Goal: Task Accomplishment & Management: Use online tool/utility

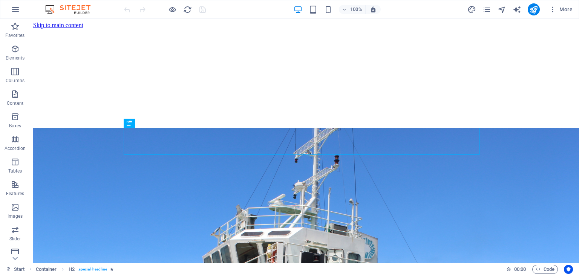
scroll to position [166, 0]
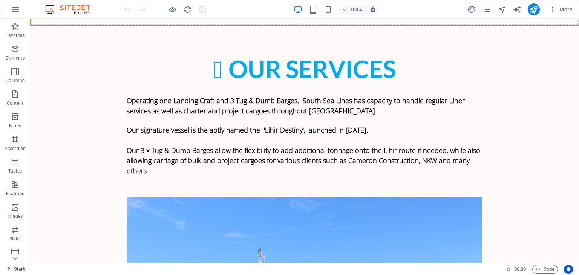
scroll to position [2387, 0]
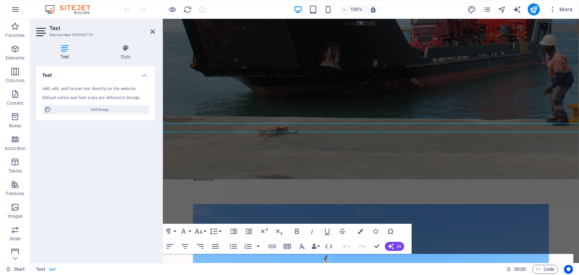
scroll to position [2518, 0]
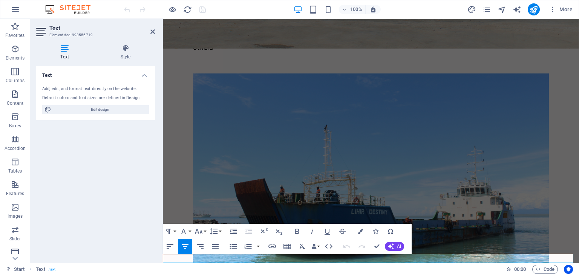
drag, startPoint x: 445, startPoint y: 261, endPoint x: 286, endPoint y: 262, distance: 159.1
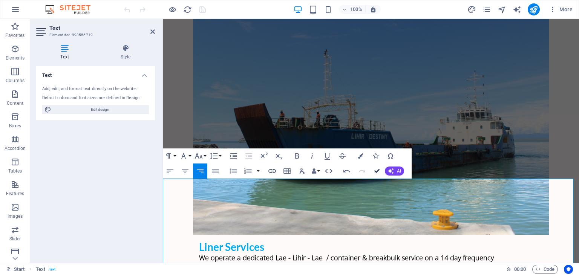
scroll to position [2463, 0]
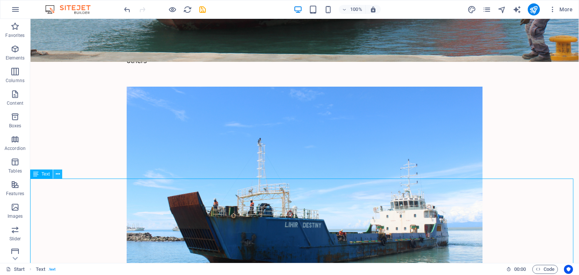
click at [56, 173] on icon at bounding box center [58, 174] width 4 height 8
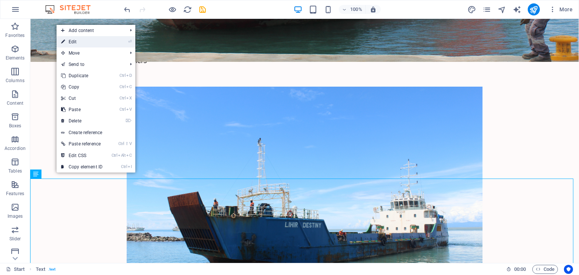
click at [81, 43] on link "⏎ Edit" at bounding box center [82, 41] width 51 height 11
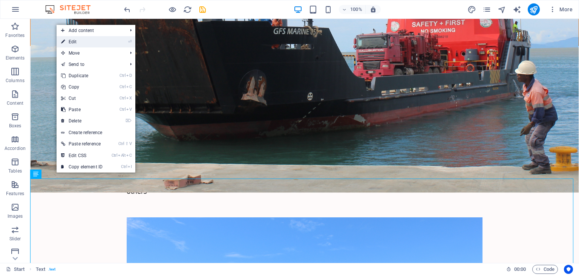
scroll to position [2643, 0]
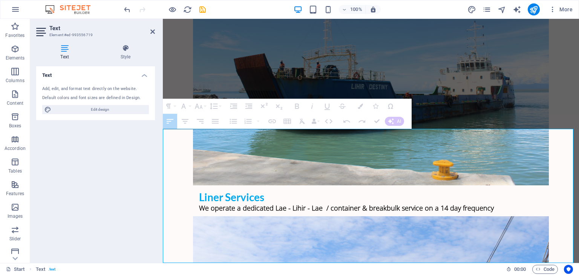
drag, startPoint x: 163, startPoint y: 136, endPoint x: 351, endPoint y: 234, distance: 211.5
drag, startPoint x: 164, startPoint y: 134, endPoint x: 394, endPoint y: 253, distance: 258.5
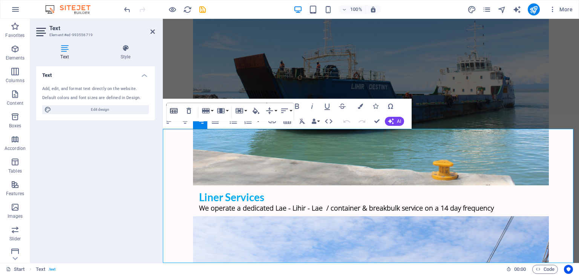
click at [176, 113] on icon "button" at bounding box center [173, 110] width 9 height 9
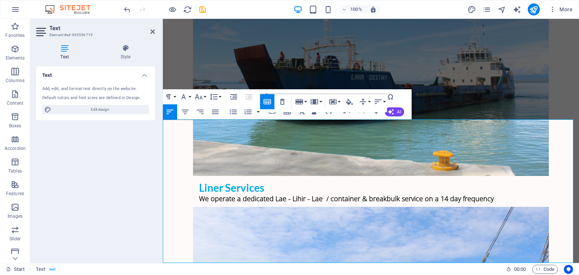
click at [296, 98] on icon "button" at bounding box center [297, 96] width 9 height 9
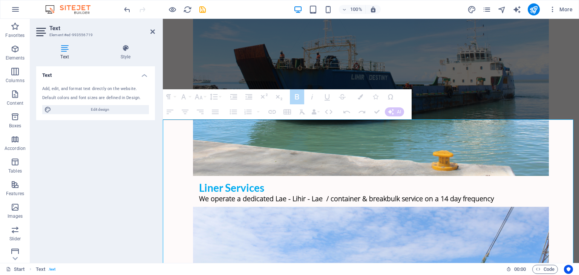
drag, startPoint x: 164, startPoint y: 135, endPoint x: 394, endPoint y: 135, distance: 230.0
drag, startPoint x: 394, startPoint y: 135, endPoint x: 228, endPoint y: 133, distance: 166.3
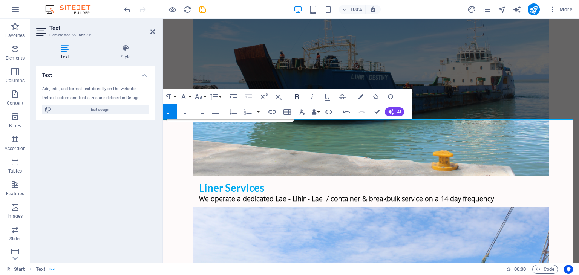
click at [300, 95] on icon "button" at bounding box center [297, 96] width 9 height 9
click at [201, 95] on icon "button" at bounding box center [198, 96] width 9 height 9
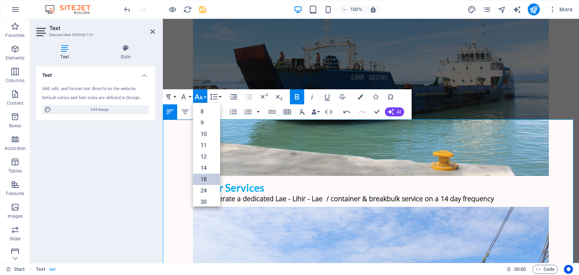
click at [208, 177] on link "18" at bounding box center [206, 179] width 27 height 11
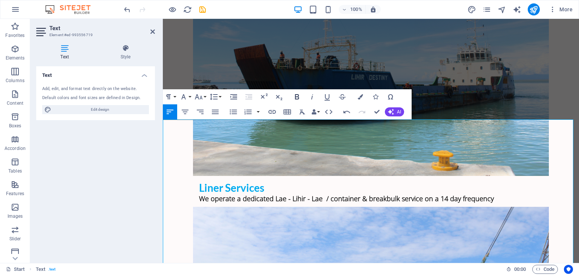
click at [293, 96] on icon "button" at bounding box center [297, 96] width 9 height 9
click at [201, 95] on icon "button" at bounding box center [198, 96] width 9 height 9
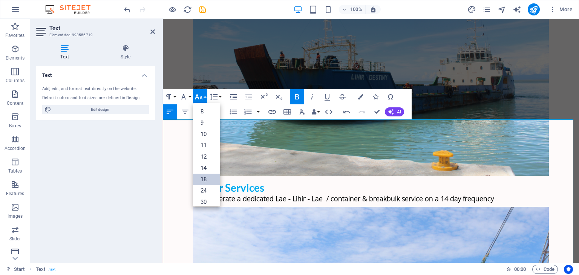
click at [206, 178] on link "18" at bounding box center [206, 179] width 27 height 11
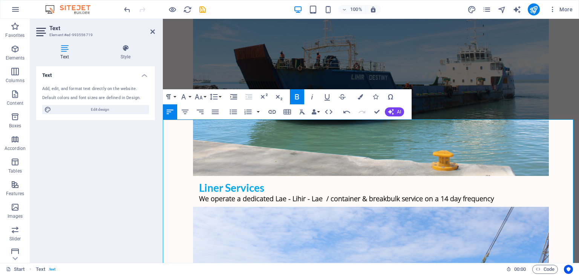
click at [185, 110] on icon "button" at bounding box center [185, 111] width 9 height 9
click at [297, 100] on icon "button" at bounding box center [297, 96] width 4 height 5
click at [201, 100] on icon "button" at bounding box center [198, 96] width 9 height 9
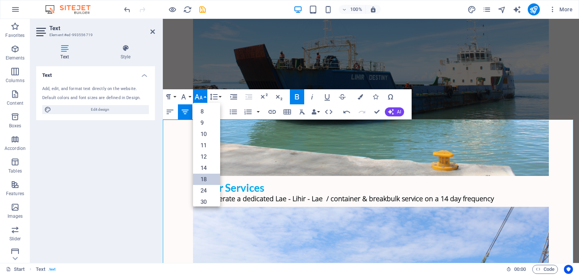
click at [203, 177] on link "18" at bounding box center [206, 179] width 27 height 11
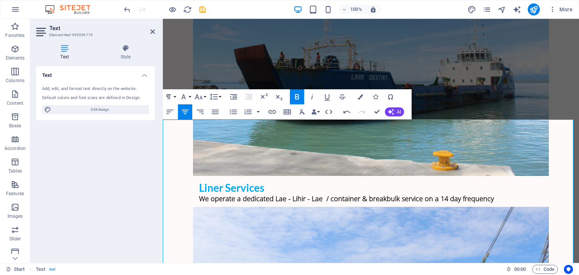
click at [198, 97] on icon "button" at bounding box center [198, 96] width 9 height 9
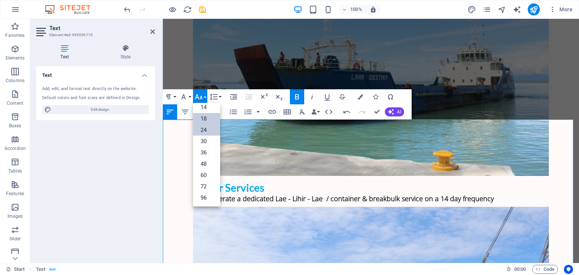
scroll to position [60, 0]
click at [202, 118] on link "18" at bounding box center [206, 118] width 27 height 11
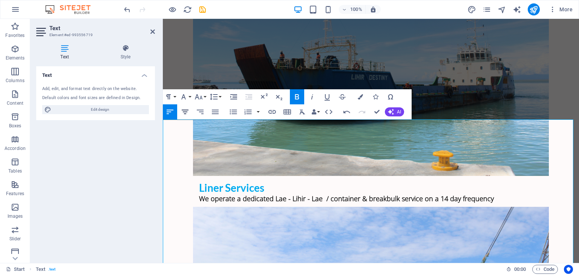
click at [186, 112] on icon "button" at bounding box center [185, 111] width 9 height 9
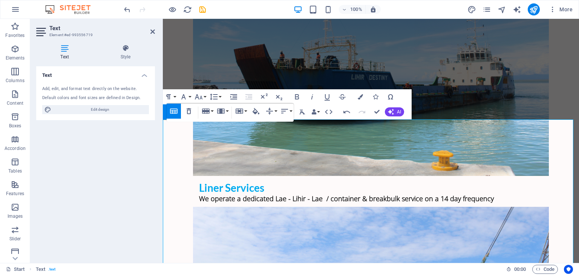
click at [186, 112] on icon "button" at bounding box center [185, 111] width 9 height 9
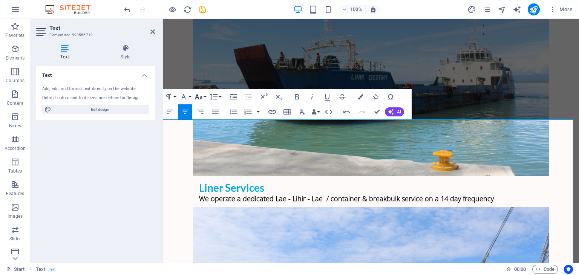
click at [200, 97] on icon "button" at bounding box center [198, 96] width 9 height 9
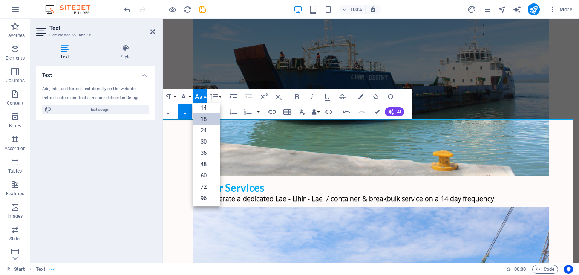
click at [205, 120] on link "18" at bounding box center [206, 118] width 27 height 11
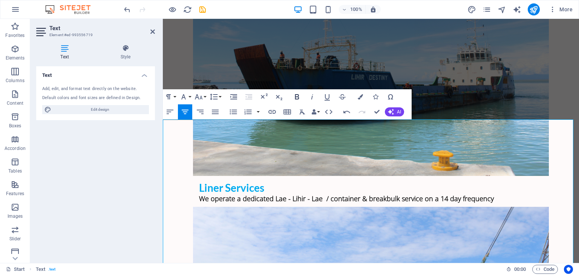
click at [295, 96] on icon "button" at bounding box center [297, 96] width 9 height 9
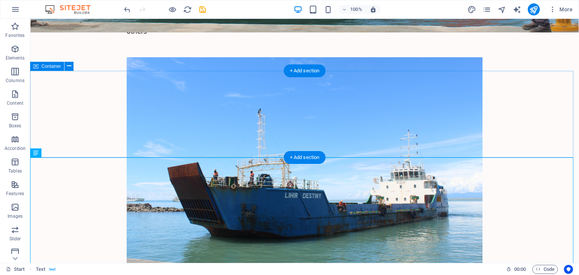
scroll to position [2483, 0]
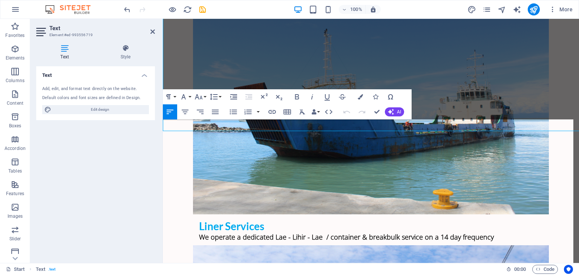
scroll to position [2653, 0]
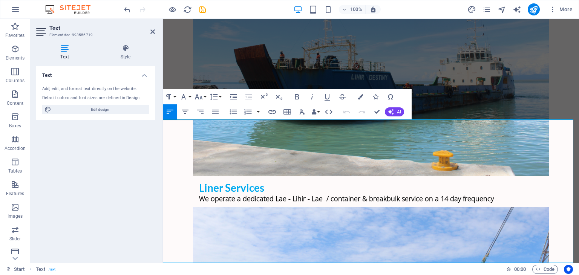
click at [187, 110] on icon "button" at bounding box center [185, 111] width 9 height 9
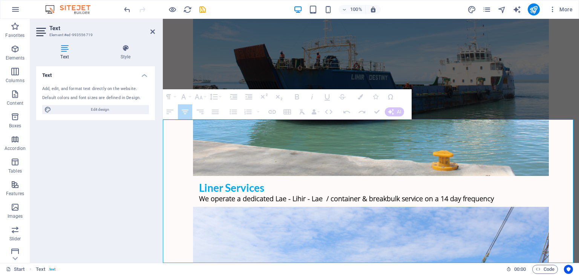
drag, startPoint x: 208, startPoint y: 133, endPoint x: 564, endPoint y: 282, distance: 386.2
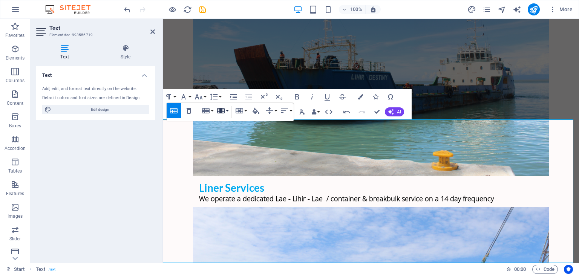
click at [225, 112] on button "Column" at bounding box center [222, 110] width 14 height 15
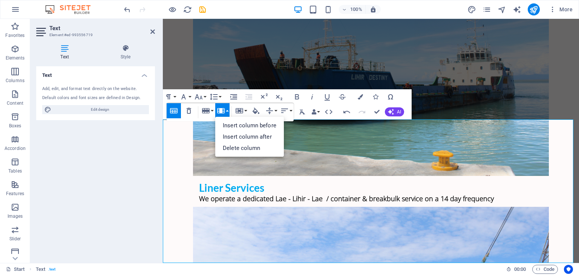
click at [233, 103] on div "Table Header Remove Table Row Insert row above Insert row below Delete row Colu…" at bounding box center [230, 112] width 127 height 18
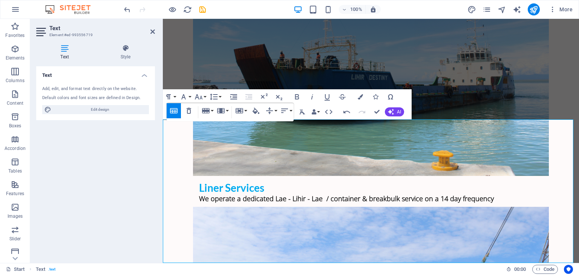
click at [233, 103] on div "Table Header Remove Table Row Insert row above Insert row below Delete row Colu…" at bounding box center [230, 112] width 127 height 18
click at [346, 112] on icon "button" at bounding box center [346, 111] width 7 height 3
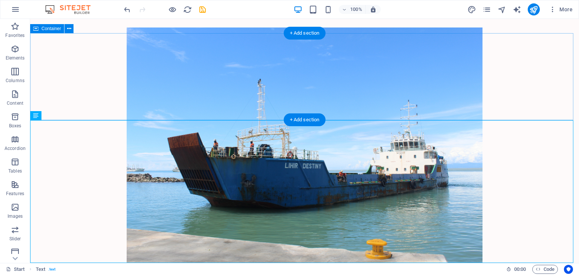
scroll to position [2521, 0]
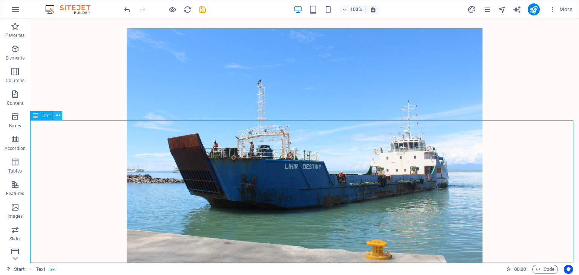
click at [58, 116] on icon at bounding box center [58, 116] width 4 height 8
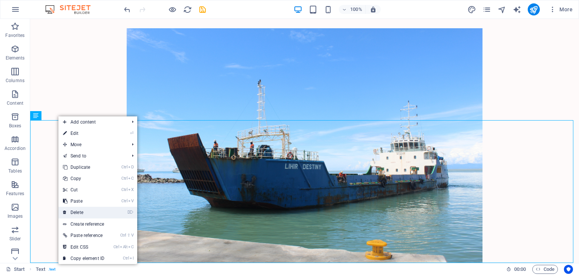
click at [78, 213] on link "⌦ Delete" at bounding box center [83, 212] width 51 height 11
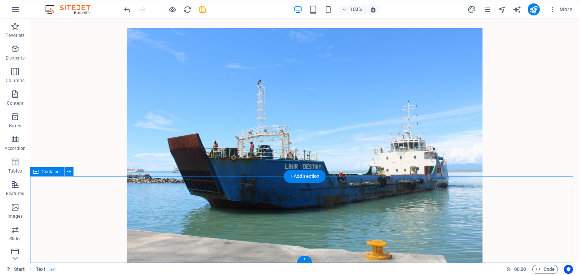
scroll to position [2378, 0]
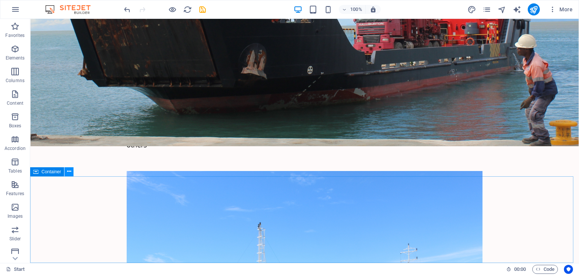
click at [68, 172] on icon at bounding box center [69, 172] width 4 height 8
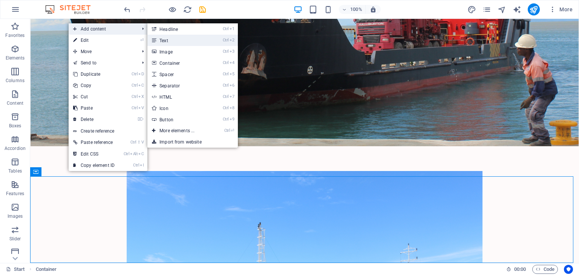
click at [163, 38] on link "Ctrl 2 Text" at bounding box center [178, 40] width 62 height 11
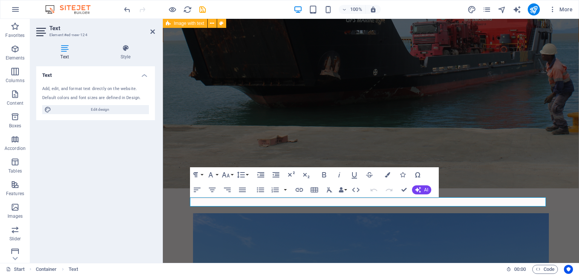
scroll to position [2518, 0]
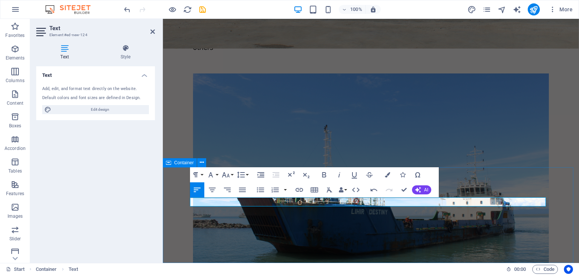
drag, startPoint x: 254, startPoint y: 199, endPoint x: 188, endPoint y: 199, distance: 66.4
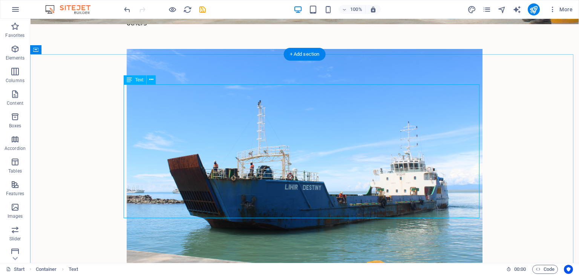
scroll to position [2512, 0]
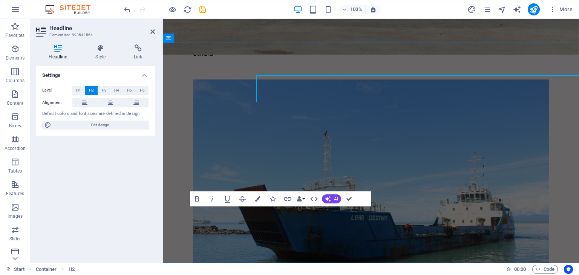
scroll to position [2643, 0]
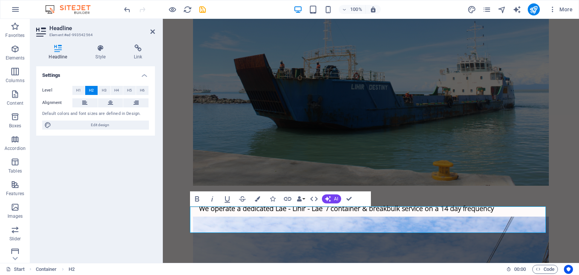
click at [124, 196] on div "Settings Level H1 H2 H3 H4 H5 H6 Alignment Default colors and font sizes are de…" at bounding box center [95, 161] width 119 height 191
click at [72, 207] on div "Settings Level H1 H2 H3 H4 H5 H6 Alignment Default colors and font sizes are de…" at bounding box center [95, 161] width 119 height 191
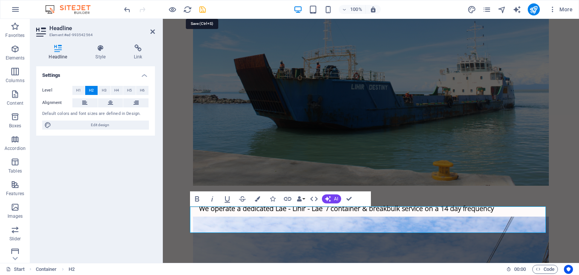
click at [201, 11] on icon "save" at bounding box center [202, 9] width 9 height 9
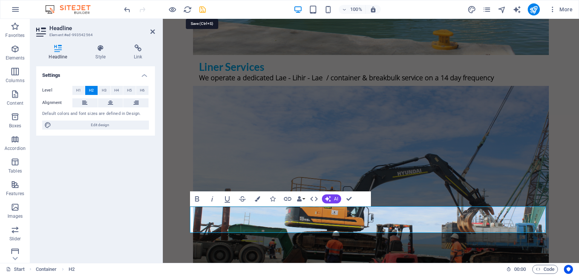
scroll to position [2512, 0]
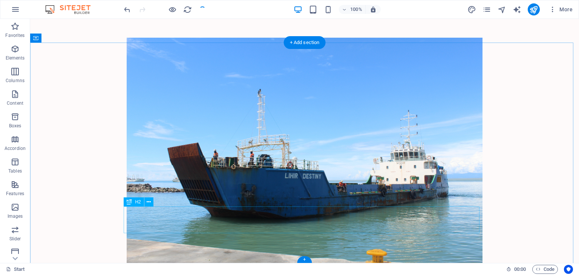
click at [147, 204] on icon at bounding box center [149, 202] width 4 height 8
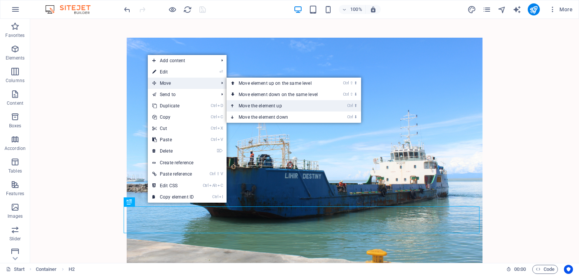
click at [253, 107] on link "Ctrl ⬆ Move the element up" at bounding box center [280, 105] width 106 height 11
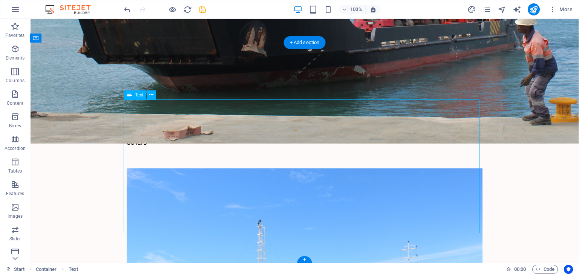
scroll to position [2643, 0]
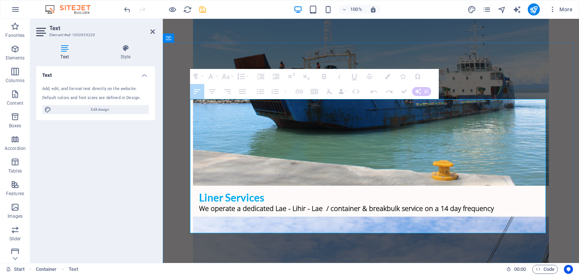
drag, startPoint x: 190, startPoint y: 104, endPoint x: 430, endPoint y: 230, distance: 270.1
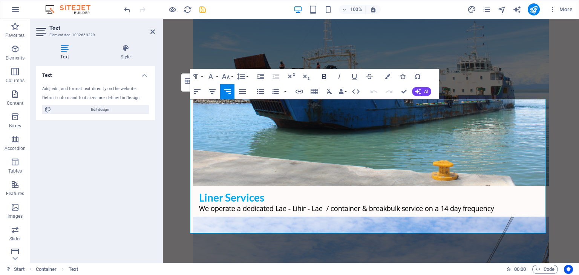
click at [324, 77] on icon "button" at bounding box center [324, 76] width 9 height 9
drag, startPoint x: 435, startPoint y: 227, endPoint x: 189, endPoint y: 97, distance: 277.9
click at [323, 77] on icon "button" at bounding box center [324, 76] width 9 height 9
click at [227, 76] on icon "button" at bounding box center [225, 76] width 9 height 9
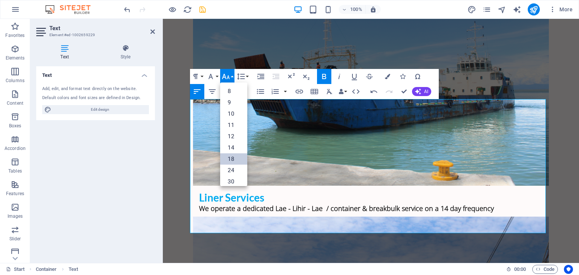
click at [231, 161] on link "18" at bounding box center [233, 158] width 27 height 11
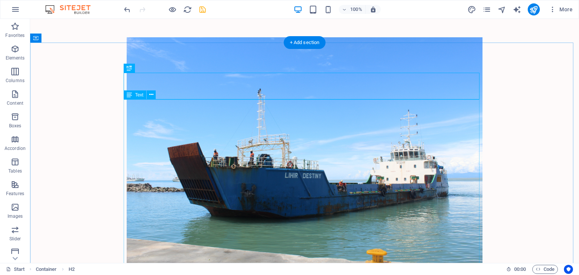
scroll to position [2512, 0]
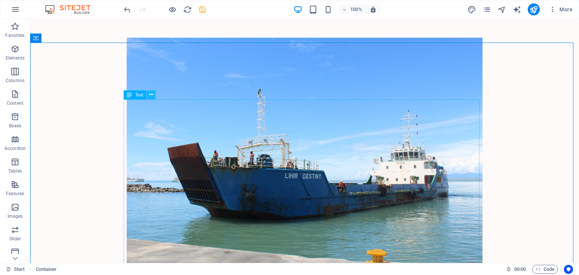
click at [150, 91] on icon at bounding box center [151, 95] width 4 height 8
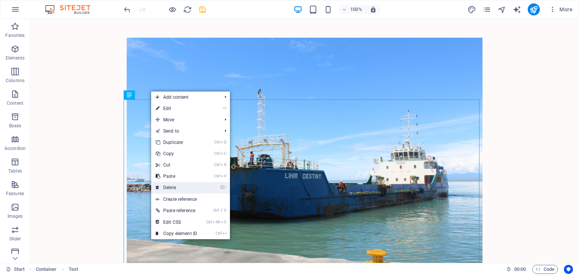
click at [176, 187] on link "⌦ Delete" at bounding box center [176, 187] width 51 height 11
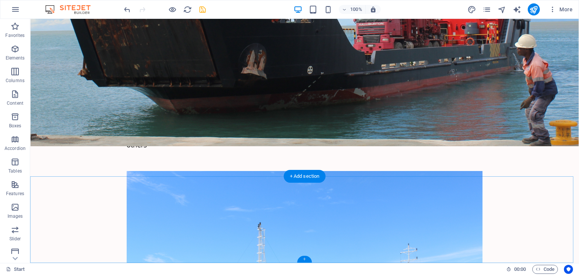
click at [304, 260] on div "+" at bounding box center [304, 259] width 15 height 7
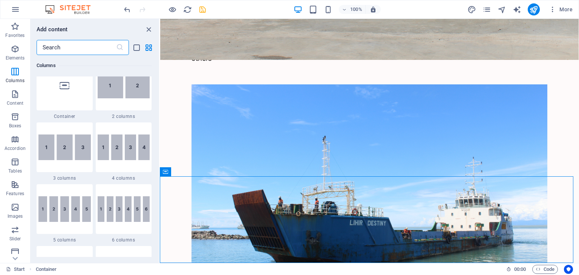
scroll to position [377, 0]
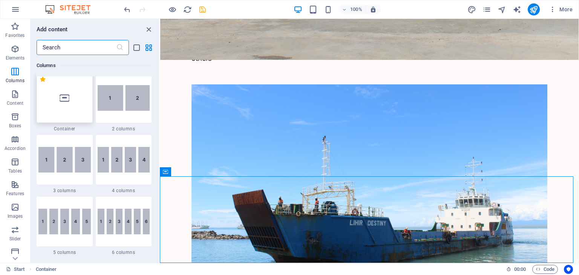
click at [66, 99] on icon at bounding box center [65, 98] width 10 height 10
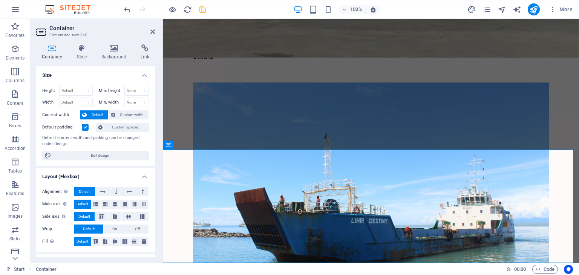
scroll to position [2622, 0]
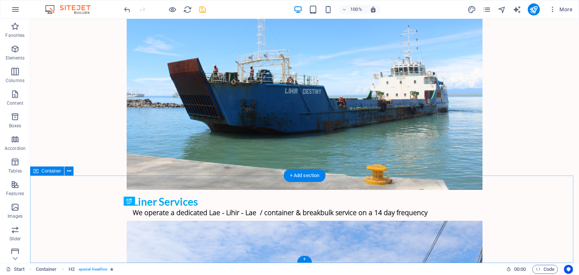
scroll to position [2466, 0]
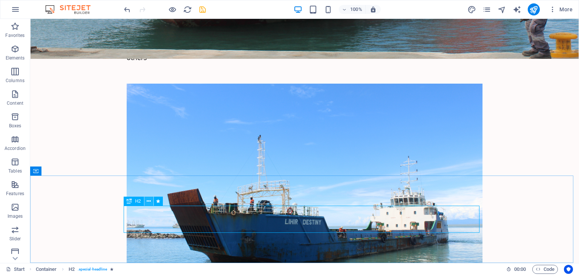
click at [148, 201] on icon at bounding box center [149, 202] width 4 height 8
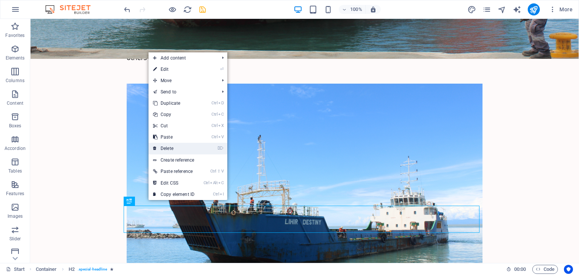
click at [170, 149] on link "⌦ Delete" at bounding box center [174, 148] width 51 height 11
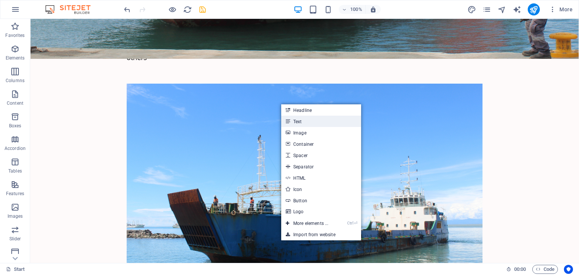
click at [304, 121] on link "Text" at bounding box center [321, 121] width 80 height 11
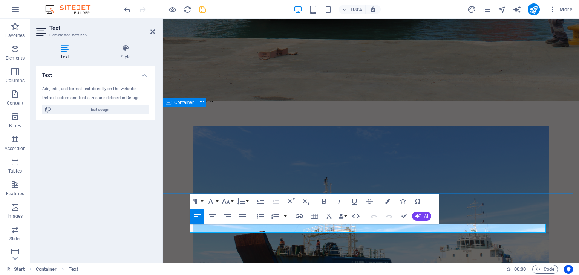
scroll to position [2578, 0]
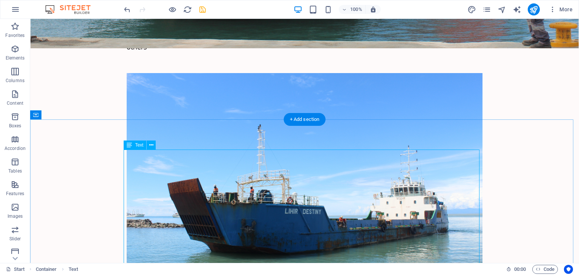
scroll to position [2523, 0]
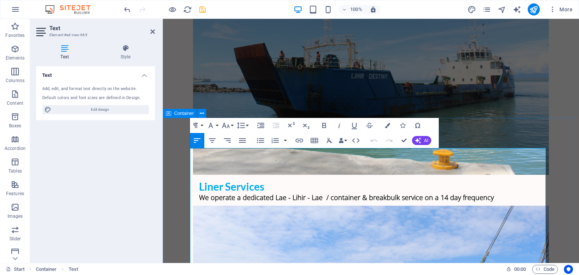
scroll to position [2654, 0]
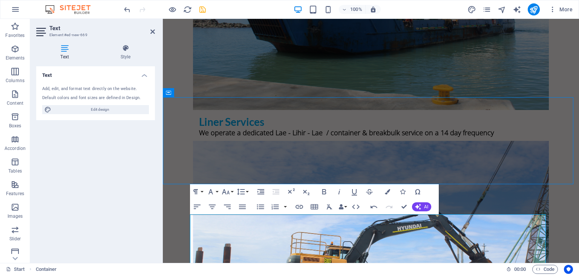
scroll to position [2457, 0]
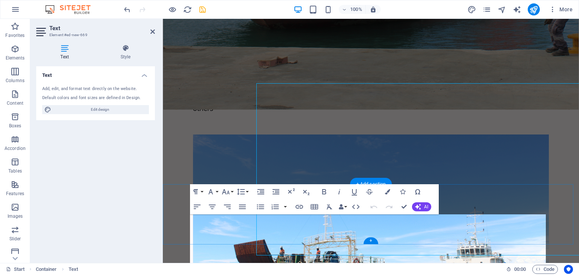
scroll to position [2588, 0]
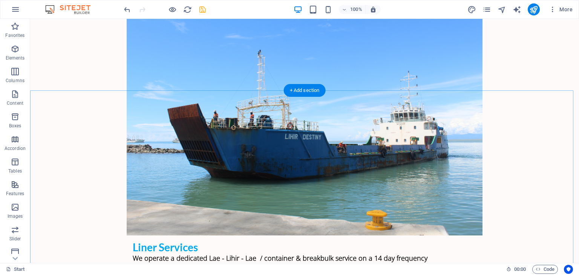
scroll to position [2583, 0]
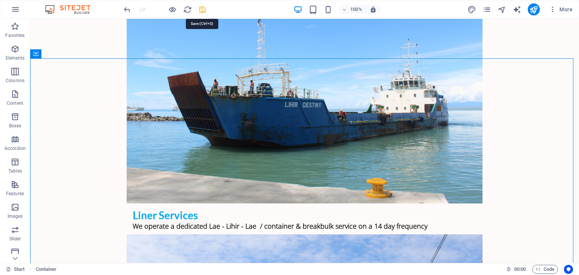
click at [201, 9] on icon "save" at bounding box center [202, 9] width 9 height 9
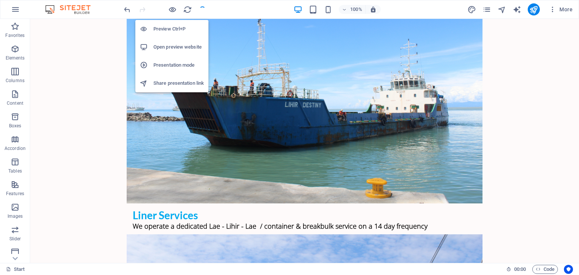
click at [169, 49] on h6 "Open preview website" at bounding box center [178, 47] width 51 height 9
click at [168, 26] on h6 "Preview Ctrl+P" at bounding box center [178, 29] width 51 height 9
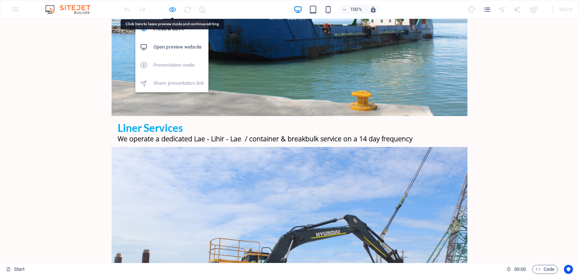
click at [174, 8] on icon "button" at bounding box center [172, 9] width 9 height 9
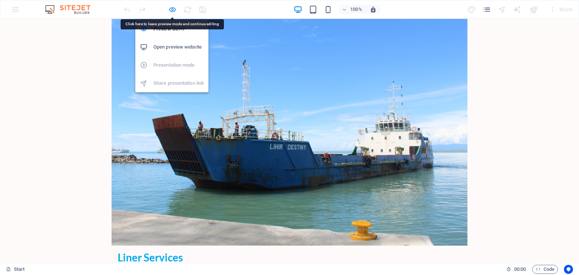
scroll to position [2583, 0]
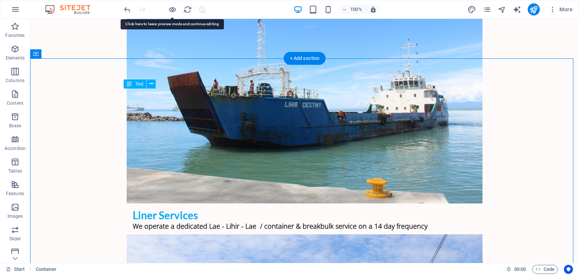
drag, startPoint x: 125, startPoint y: 109, endPoint x: 166, endPoint y: 109, distance: 40.7
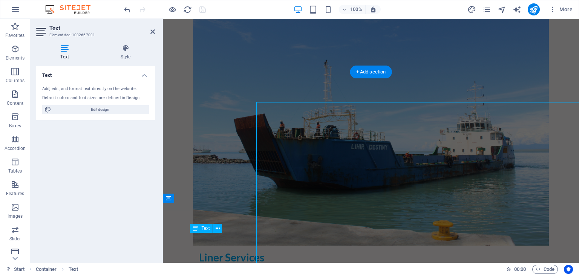
scroll to position [2714, 0]
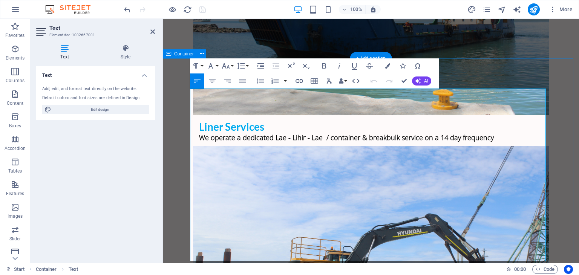
click at [213, 81] on icon "button" at bounding box center [212, 81] width 7 height 5
click at [324, 65] on icon "button" at bounding box center [324, 65] width 9 height 9
click at [231, 67] on button "Font Size" at bounding box center [227, 65] width 14 height 15
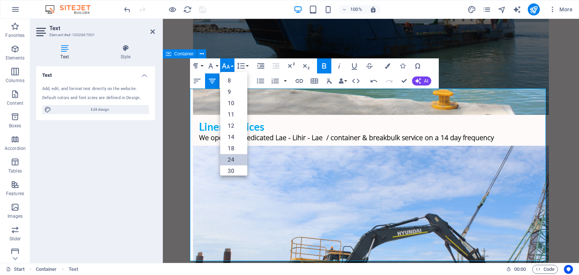
click at [230, 161] on link "24" at bounding box center [233, 159] width 27 height 11
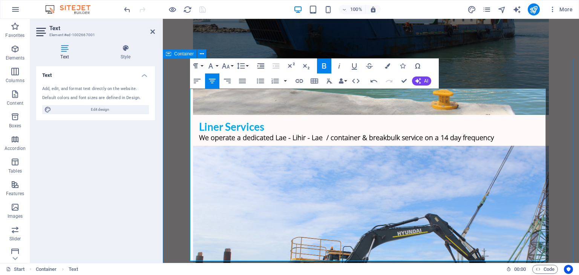
click at [225, 64] on icon "button" at bounding box center [226, 65] width 8 height 5
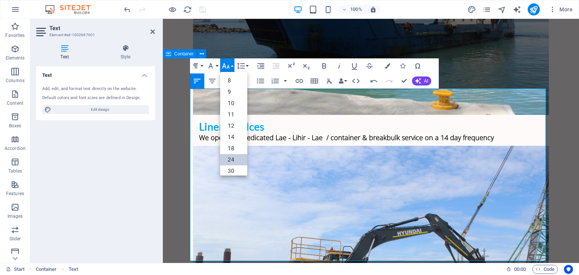
click at [234, 159] on link "24" at bounding box center [233, 159] width 27 height 11
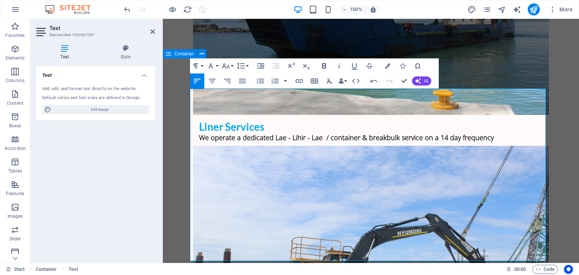
click at [324, 65] on icon "button" at bounding box center [324, 65] width 9 height 9
click at [216, 79] on icon "button" at bounding box center [212, 81] width 9 height 9
click at [208, 81] on icon "button" at bounding box center [212, 81] width 9 height 9
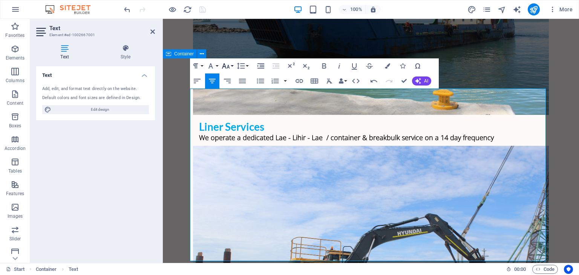
click at [229, 66] on icon "button" at bounding box center [225, 65] width 9 height 9
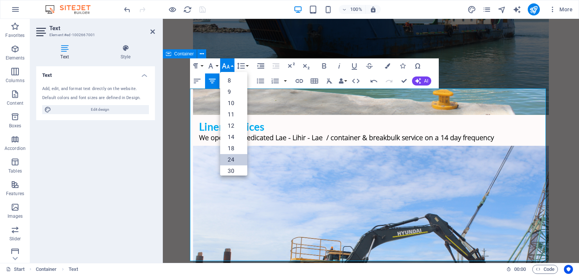
click at [233, 155] on link "24" at bounding box center [233, 159] width 27 height 11
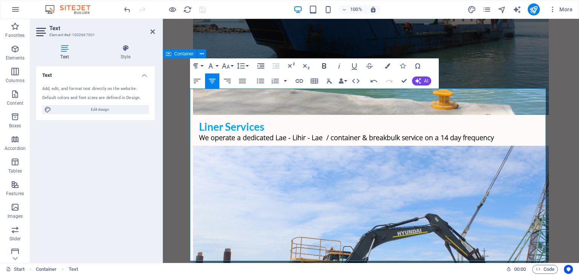
click at [321, 64] on icon "button" at bounding box center [324, 65] width 9 height 9
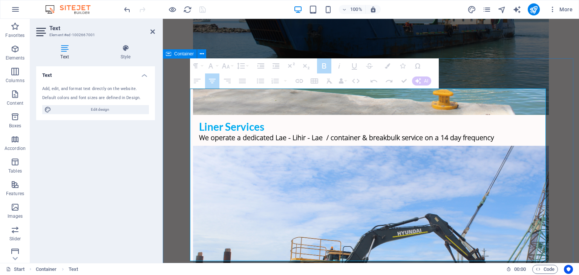
drag, startPoint x: 191, startPoint y: 126, endPoint x: 287, endPoint y: 128, distance: 95.8
drag, startPoint x: 192, startPoint y: 126, endPoint x: 288, endPoint y: 123, distance: 96.2
drag, startPoint x: 192, startPoint y: 125, endPoint x: 298, endPoint y: 126, distance: 106.7
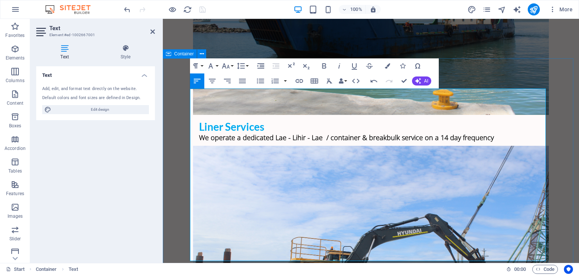
drag, startPoint x: 292, startPoint y: 127, endPoint x: 169, endPoint y: 124, distance: 122.6
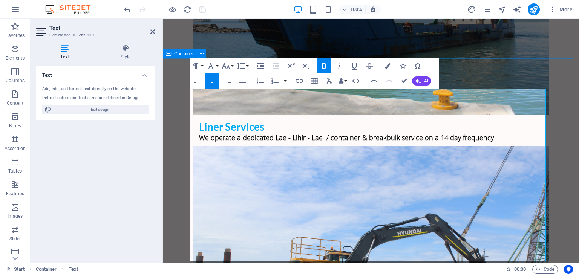
drag, startPoint x: 294, startPoint y: 127, endPoint x: 189, endPoint y: 125, distance: 105.2
click at [326, 64] on icon "button" at bounding box center [324, 65] width 4 height 5
drag, startPoint x: 289, startPoint y: 141, endPoint x: 187, endPoint y: 140, distance: 101.8
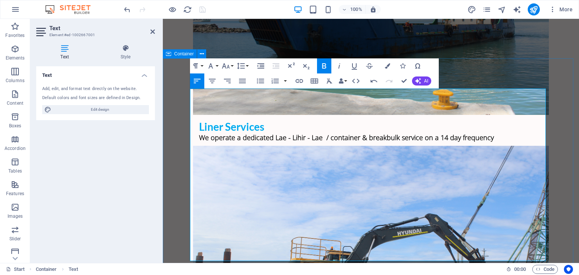
drag, startPoint x: 443, startPoint y: 157, endPoint x: 195, endPoint y: 135, distance: 249.8
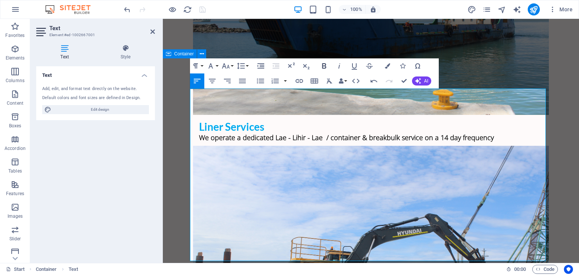
click at [323, 67] on icon "button" at bounding box center [324, 65] width 9 height 9
drag, startPoint x: 294, startPoint y: 153, endPoint x: 190, endPoint y: 154, distance: 104.1
click at [323, 64] on icon "button" at bounding box center [324, 65] width 4 height 5
drag, startPoint x: 258, startPoint y: 166, endPoint x: 191, endPoint y: 162, distance: 66.9
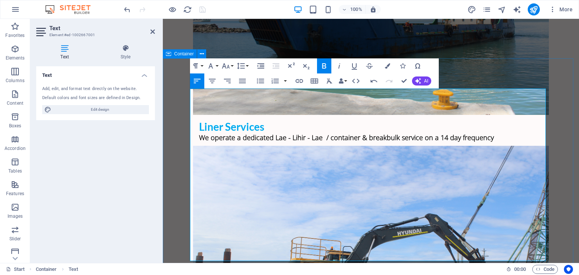
click at [326, 65] on icon "button" at bounding box center [324, 65] width 4 height 5
drag, startPoint x: 273, startPoint y: 178, endPoint x: 186, endPoint y: 174, distance: 86.8
drag, startPoint x: 300, startPoint y: 170, endPoint x: 271, endPoint y: 177, distance: 29.5
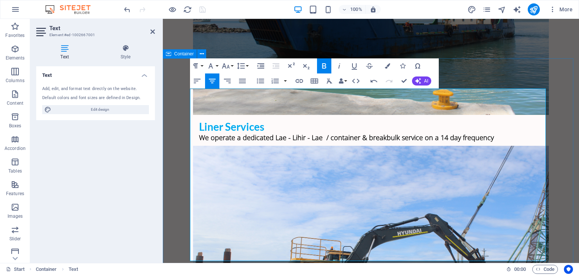
drag, startPoint x: 270, startPoint y: 178, endPoint x: 198, endPoint y: 161, distance: 74.6
drag, startPoint x: 287, startPoint y: 172, endPoint x: 280, endPoint y: 177, distance: 8.5
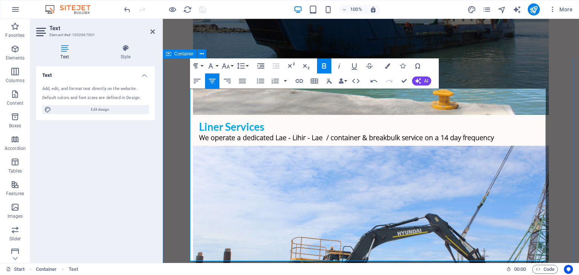
drag, startPoint x: 273, startPoint y: 177, endPoint x: 190, endPoint y: 180, distance: 82.2
click at [327, 65] on icon "button" at bounding box center [324, 65] width 9 height 9
drag, startPoint x: 265, startPoint y: 189, endPoint x: 190, endPoint y: 192, distance: 74.7
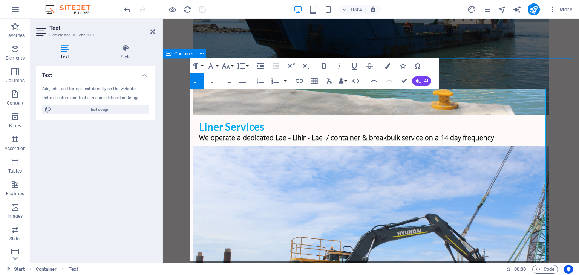
drag, startPoint x: 264, startPoint y: 191, endPoint x: 190, endPoint y: 193, distance: 73.9
click at [320, 64] on icon "button" at bounding box center [324, 65] width 9 height 9
click at [371, 80] on icon "button" at bounding box center [373, 81] width 9 height 9
drag, startPoint x: 284, startPoint y: 200, endPoint x: 439, endPoint y: 212, distance: 155.0
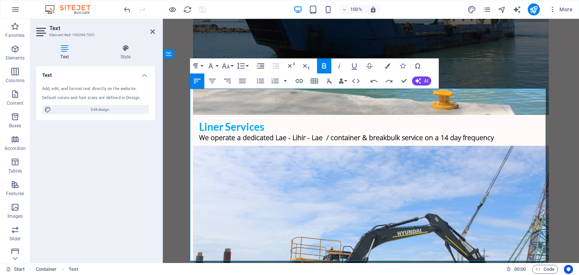
drag, startPoint x: 431, startPoint y: 207, endPoint x: 265, endPoint y: 188, distance: 167.7
drag, startPoint x: 264, startPoint y: 188, endPoint x: 191, endPoint y: 190, distance: 72.8
drag, startPoint x: 322, startPoint y: 67, endPoint x: 153, endPoint y: 90, distance: 170.4
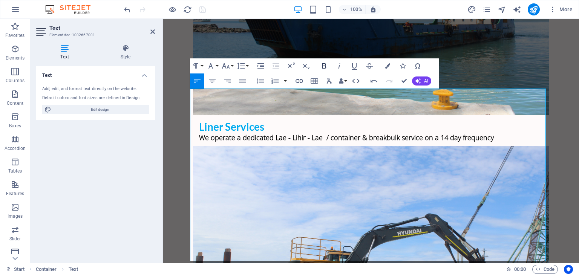
click at [322, 67] on icon "button" at bounding box center [324, 65] width 9 height 9
drag, startPoint x: 282, startPoint y: 202, endPoint x: 191, endPoint y: 207, distance: 91.0
click at [322, 65] on icon "button" at bounding box center [324, 65] width 4 height 5
drag, startPoint x: 257, startPoint y: 213, endPoint x: 190, endPoint y: 216, distance: 66.8
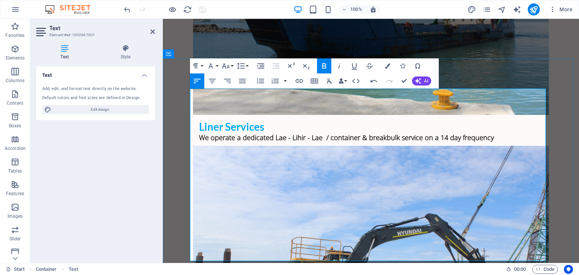
click at [326, 64] on icon "button" at bounding box center [324, 65] width 9 height 9
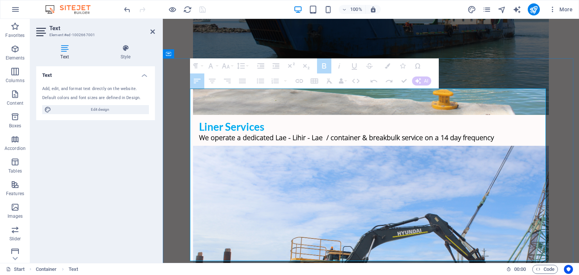
drag, startPoint x: 273, startPoint y: 226, endPoint x: 261, endPoint y: 224, distance: 13.1
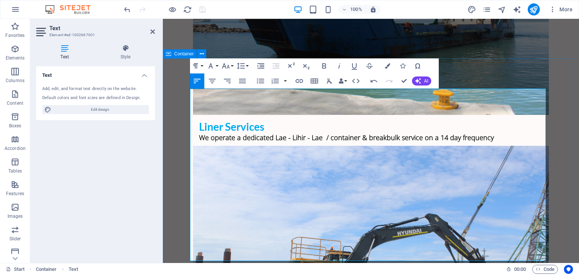
drag, startPoint x: 276, startPoint y: 224, endPoint x: 193, endPoint y: 227, distance: 83.0
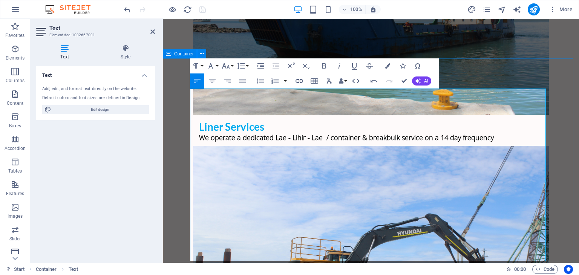
drag, startPoint x: 276, startPoint y: 224, endPoint x: 191, endPoint y: 230, distance: 85.4
click at [324, 65] on icon "button" at bounding box center [324, 65] width 9 height 9
drag, startPoint x: 276, startPoint y: 237, endPoint x: 192, endPoint y: 232, distance: 84.2
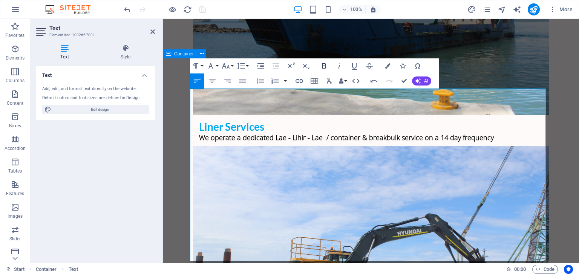
click at [325, 63] on icon "button" at bounding box center [324, 65] width 9 height 9
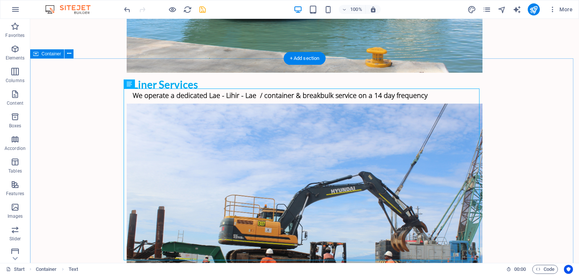
scroll to position [2583, 0]
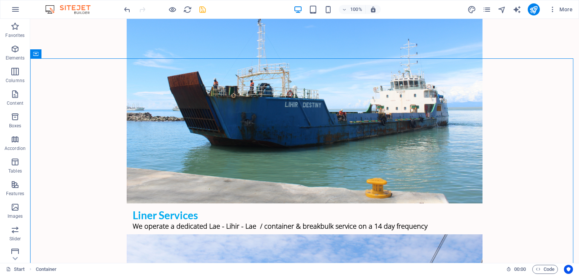
click at [202, 9] on icon "save" at bounding box center [202, 9] width 9 height 9
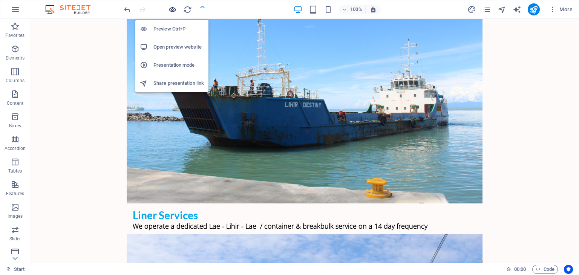
click at [172, 8] on icon "button" at bounding box center [172, 9] width 9 height 9
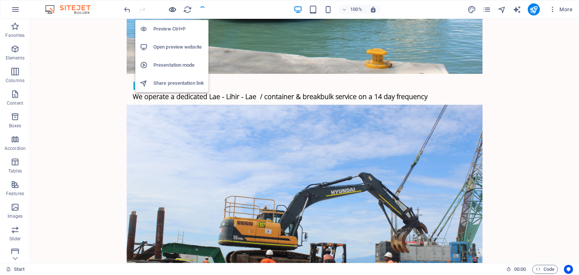
scroll to position [2561, 0]
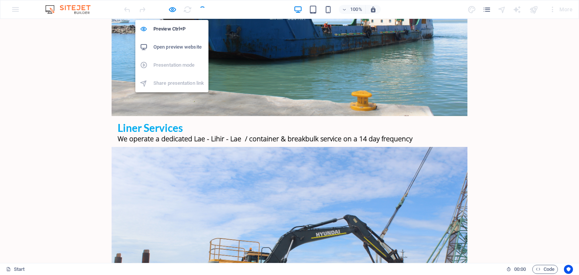
click at [176, 49] on h6 "Open preview website" at bounding box center [178, 47] width 51 height 9
click at [172, 11] on icon "button" at bounding box center [172, 9] width 9 height 9
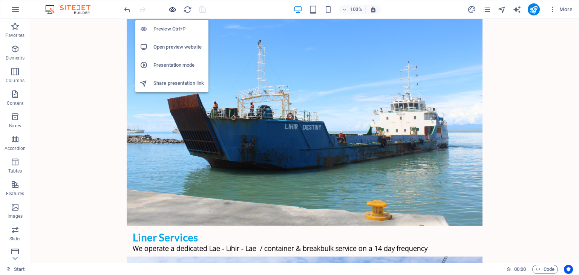
scroll to position [2583, 0]
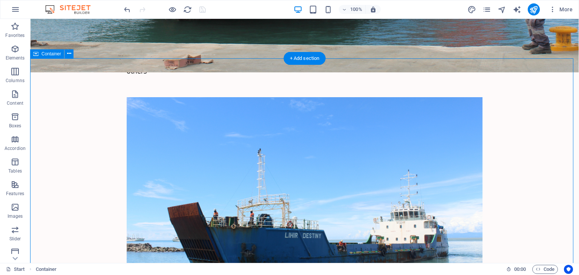
scroll to position [2714, 0]
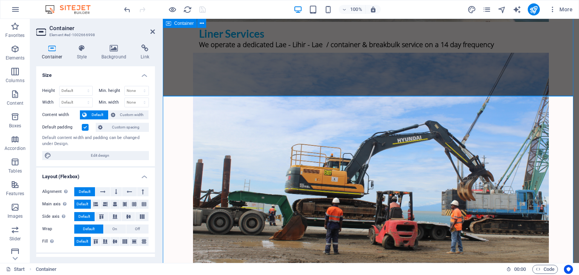
scroll to position [2545, 0]
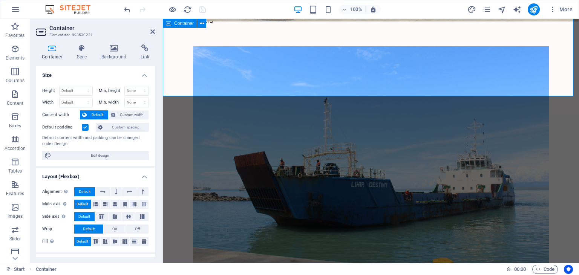
scroll to position [2676, 0]
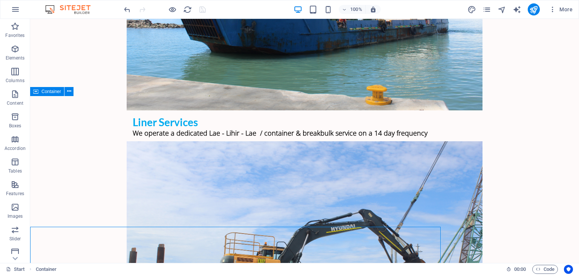
scroll to position [2545, 0]
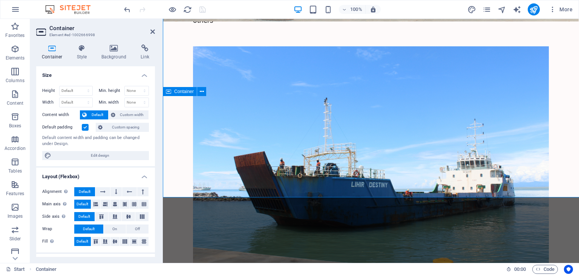
scroll to position [2676, 0]
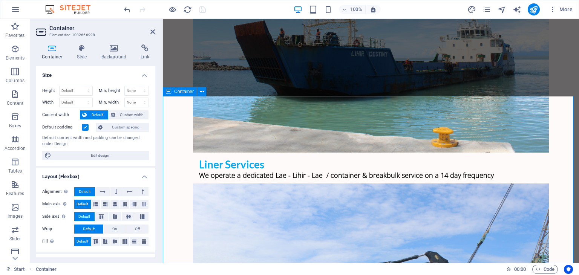
click at [216, 122] on icon at bounding box center [218, 122] width 4 height 8
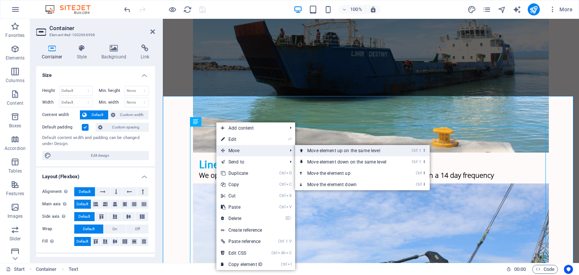
click at [336, 153] on link "Ctrl ⇧ ⬆ Move element up on the same level" at bounding box center [348, 150] width 106 height 11
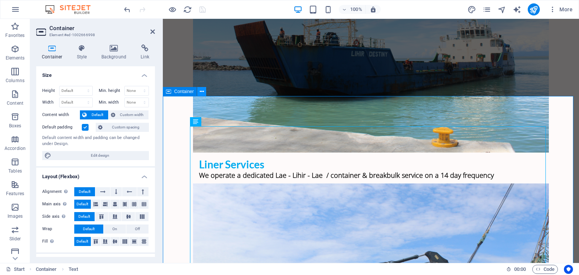
click at [201, 91] on icon at bounding box center [202, 92] width 4 height 8
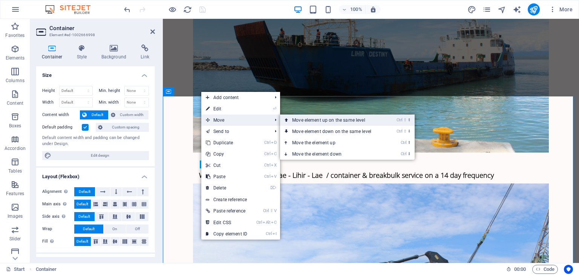
click at [318, 118] on link "Ctrl ⇧ ⬆ Move element up on the same level" at bounding box center [333, 120] width 106 height 11
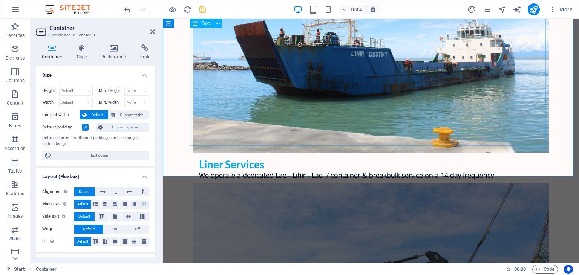
scroll to position [2742, 0]
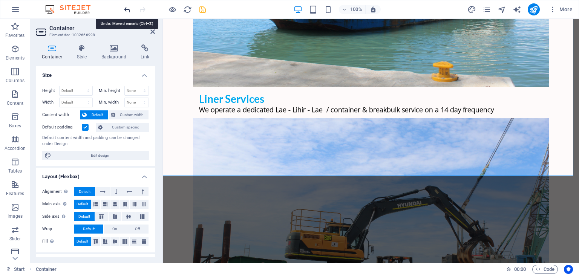
click at [123, 11] on icon "undo" at bounding box center [127, 9] width 9 height 9
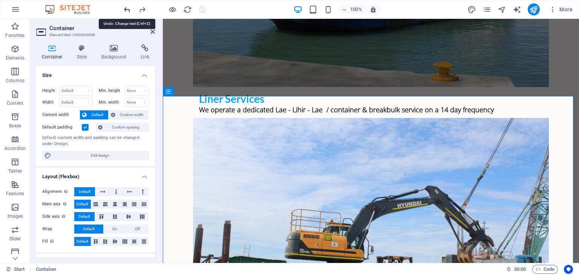
scroll to position [2676, 0]
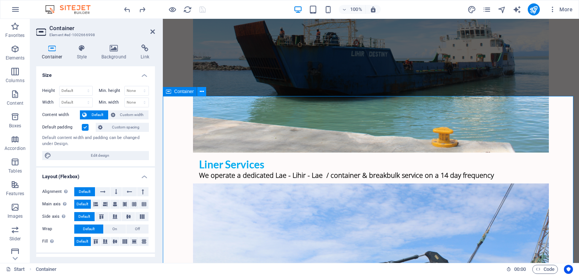
click at [202, 90] on icon at bounding box center [202, 92] width 4 height 8
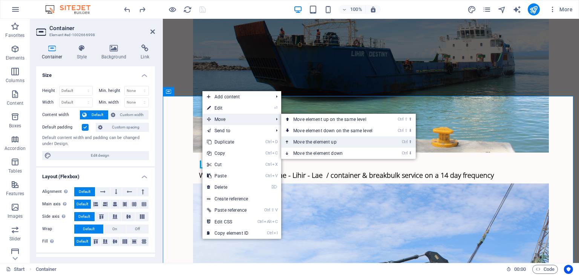
click at [329, 143] on link "Ctrl ⬆ Move the element up" at bounding box center [334, 141] width 106 height 11
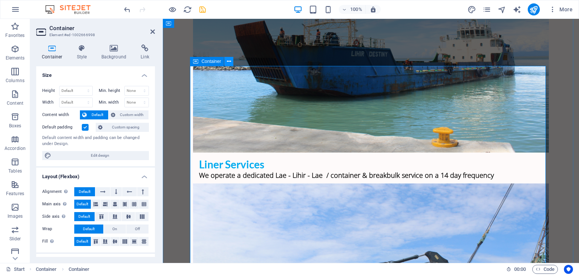
click at [228, 62] on icon at bounding box center [229, 62] width 4 height 8
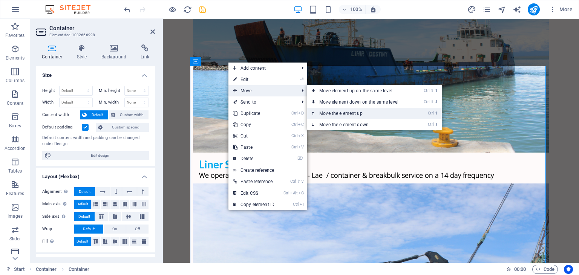
click at [354, 112] on link "Ctrl ⬆ Move the element up" at bounding box center [360, 113] width 106 height 11
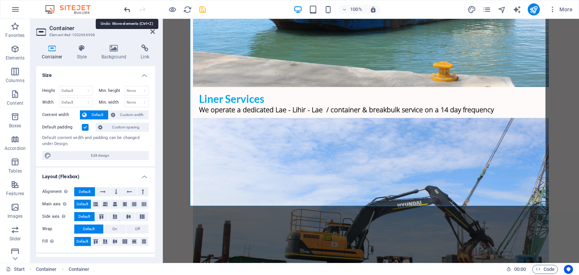
click at [127, 11] on icon "undo" at bounding box center [127, 9] width 9 height 9
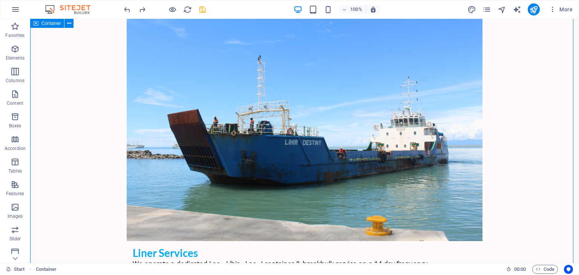
click at [196, 11] on div at bounding box center [165, 9] width 84 height 12
click at [198, 9] on icon "save" at bounding box center [202, 9] width 9 height 9
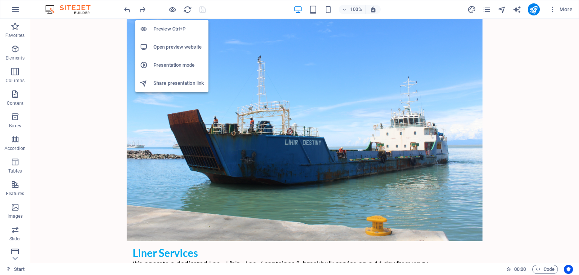
click at [173, 48] on h6 "Open preview website" at bounding box center [178, 47] width 51 height 9
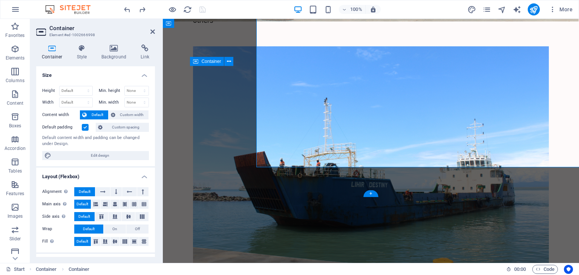
scroll to position [2676, 0]
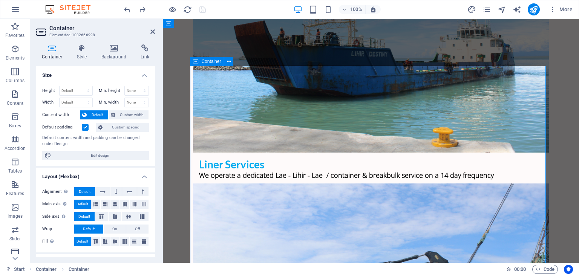
click at [227, 61] on icon at bounding box center [229, 62] width 4 height 8
click at [225, 90] on icon at bounding box center [224, 92] width 4 height 8
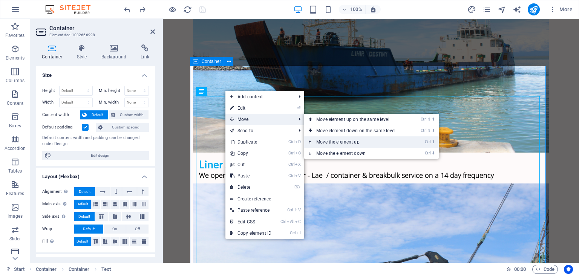
click at [341, 143] on link "Ctrl ⬆ Move the element up" at bounding box center [357, 141] width 106 height 11
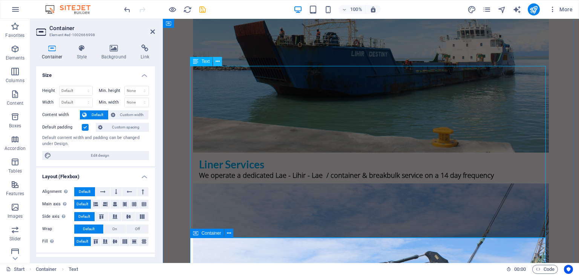
click at [218, 61] on icon at bounding box center [218, 62] width 4 height 8
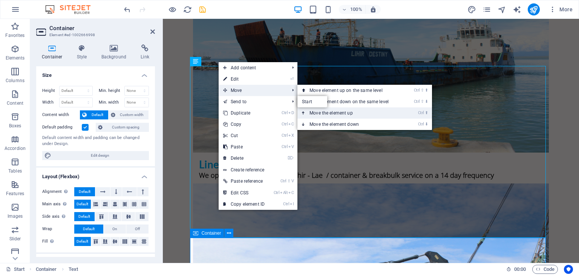
click at [316, 112] on link "Ctrl ⬆ Move the element up" at bounding box center [350, 112] width 106 height 11
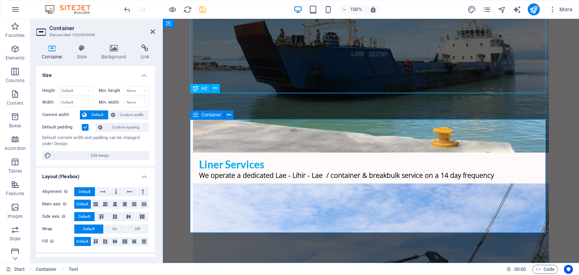
scroll to position [2794, 0]
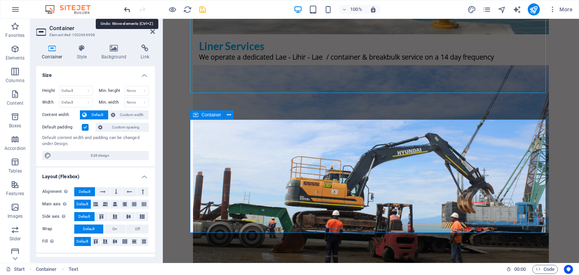
click at [127, 8] on icon "undo" at bounding box center [127, 9] width 9 height 9
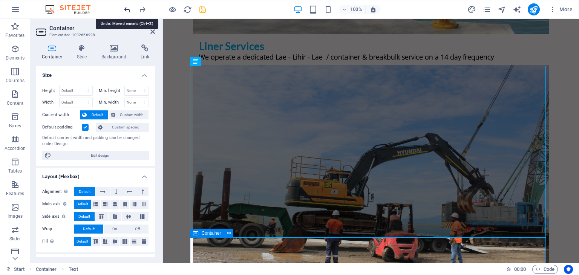
scroll to position [2676, 0]
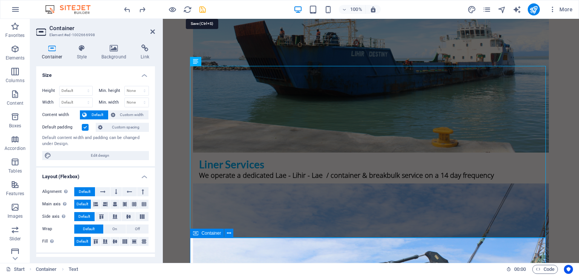
click at [204, 6] on icon "save" at bounding box center [202, 9] width 9 height 9
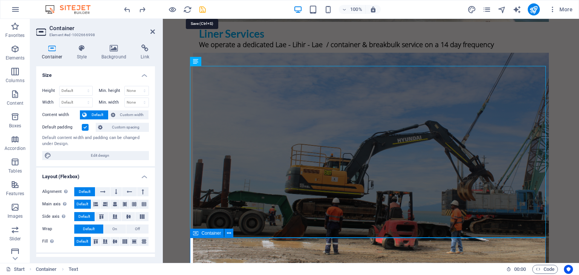
scroll to position [2545, 0]
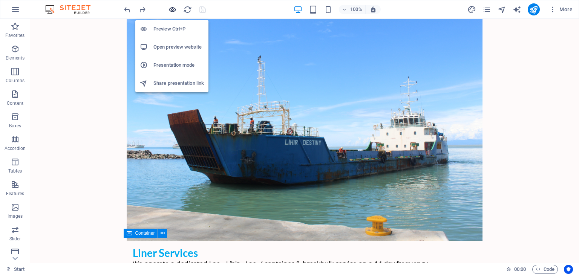
click at [169, 8] on icon "button" at bounding box center [172, 9] width 9 height 9
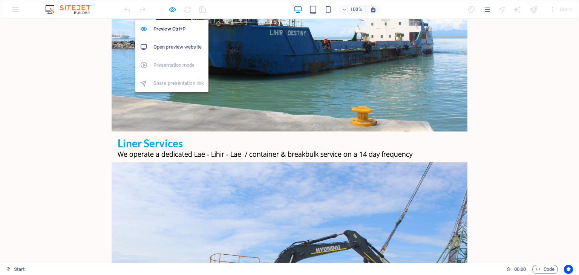
scroll to position [2523, 0]
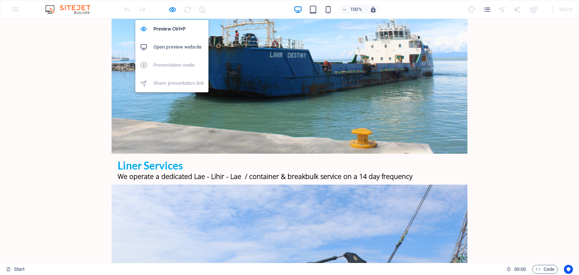
click at [179, 51] on h6 "Open preview website" at bounding box center [178, 47] width 51 height 9
click at [173, 8] on icon "button" at bounding box center [172, 9] width 9 height 9
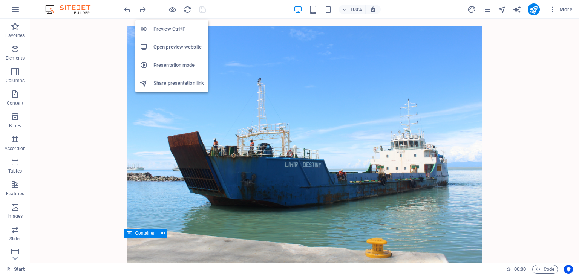
scroll to position [2545, 0]
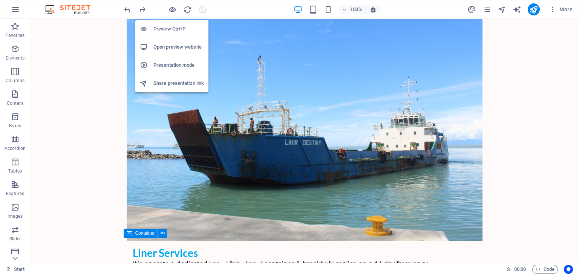
click at [167, 31] on h6 "Preview Ctrl+P" at bounding box center [178, 29] width 51 height 9
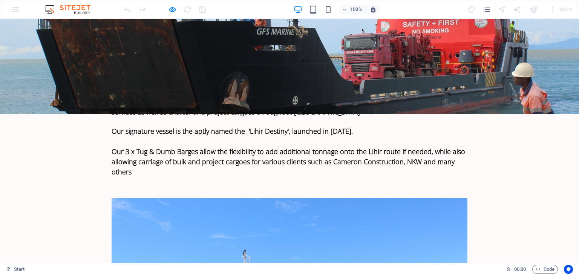
scroll to position [2221, 0]
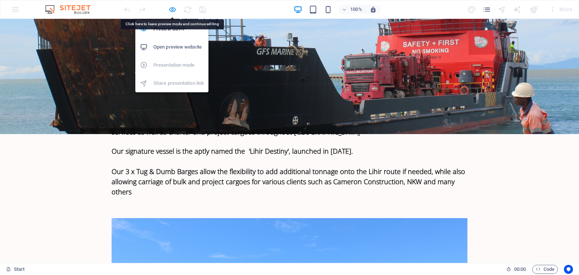
click at [174, 8] on icon "button" at bounding box center [172, 9] width 9 height 9
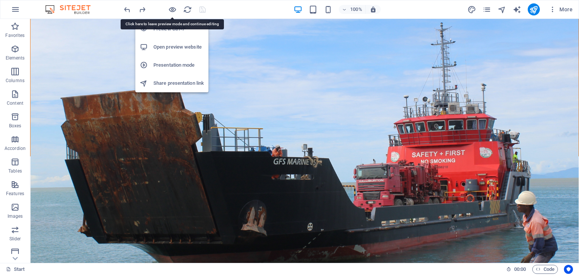
scroll to position [2244, 0]
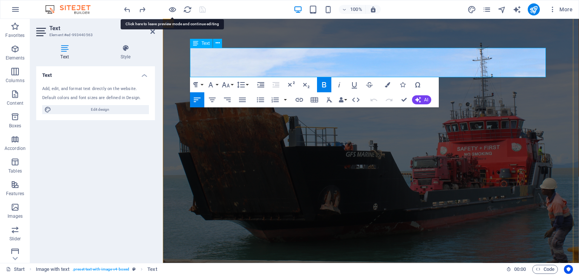
scroll to position [2375, 0]
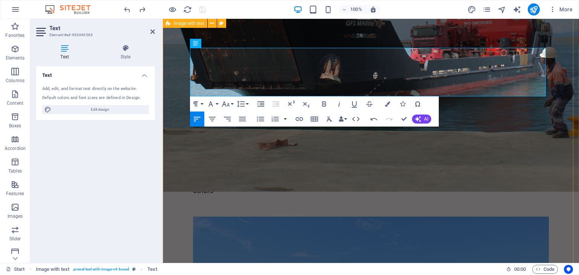
drag, startPoint x: 371, startPoint y: 78, endPoint x: 172, endPoint y: 82, distance: 199.1
click at [326, 105] on icon "button" at bounding box center [324, 103] width 4 height 5
click at [226, 104] on icon "button" at bounding box center [226, 103] width 8 height 5
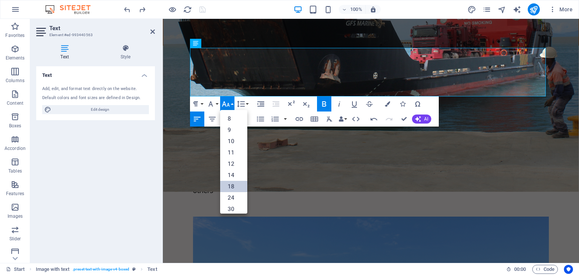
click at [232, 185] on link "18" at bounding box center [233, 186] width 27 height 11
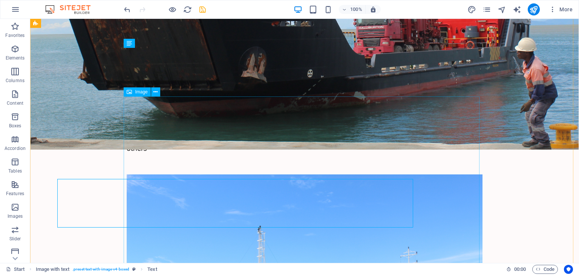
scroll to position [2244, 0]
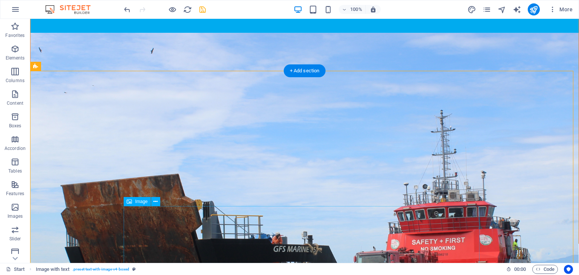
scroll to position [2055, 0]
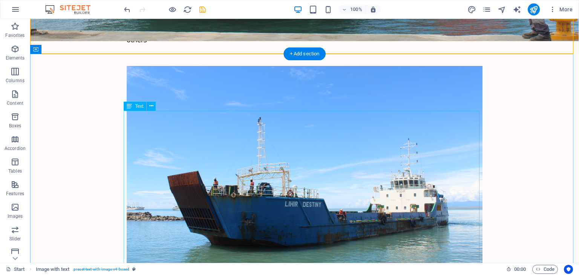
scroll to position [2545, 0]
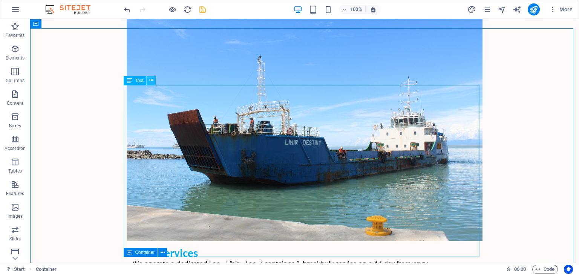
click at [151, 80] on icon at bounding box center [151, 81] width 4 height 8
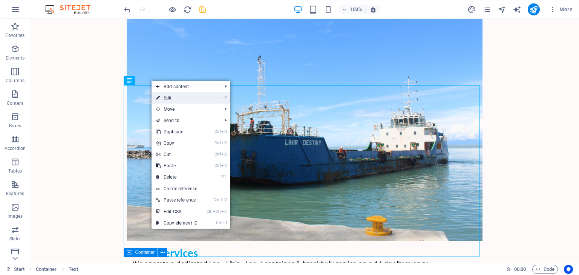
click at [182, 98] on link "⏎ Edit" at bounding box center [177, 97] width 51 height 11
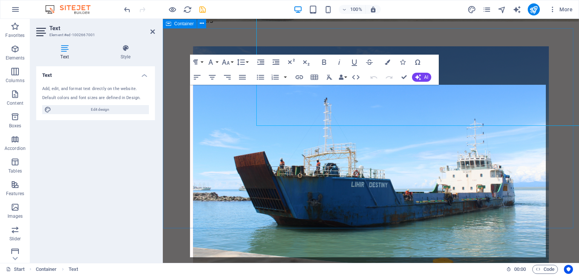
scroll to position [2676, 0]
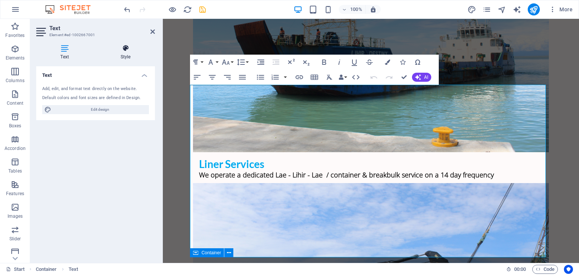
click at [121, 52] on h4 "Style" at bounding box center [125, 52] width 59 height 16
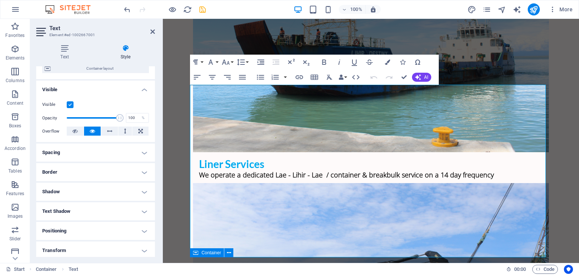
scroll to position [67, 0]
click at [98, 155] on h4 "Spacing" at bounding box center [95, 152] width 119 height 18
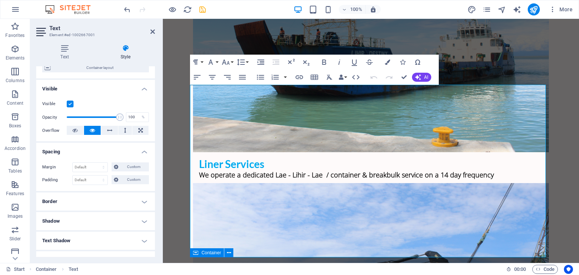
click at [98, 155] on h4 "Spacing" at bounding box center [95, 150] width 119 height 14
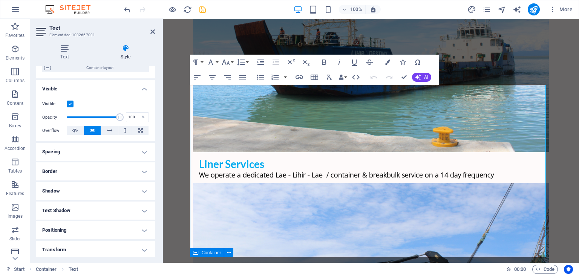
click at [100, 173] on h4 "Border" at bounding box center [95, 171] width 119 height 18
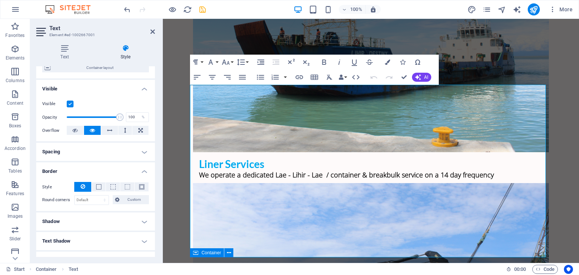
click at [100, 173] on h4 "Border" at bounding box center [95, 169] width 119 height 14
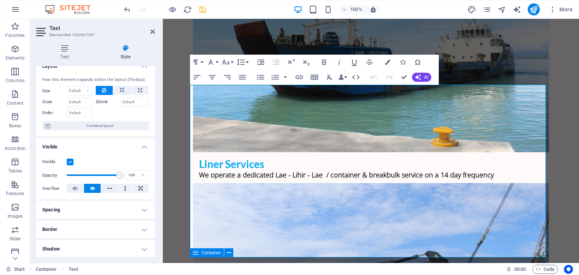
scroll to position [0, 0]
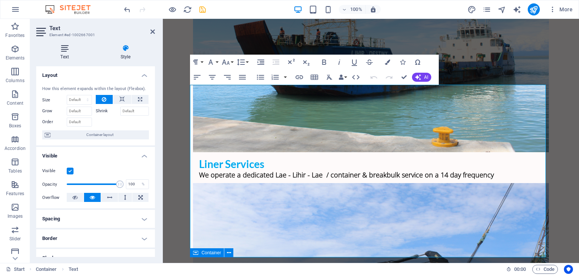
click at [63, 48] on icon at bounding box center [64, 48] width 57 height 8
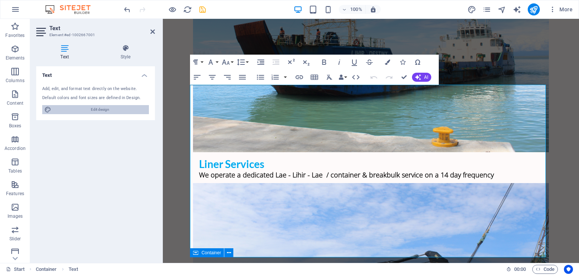
click at [84, 110] on span "Edit design" at bounding box center [100, 109] width 93 height 9
select select "px"
select select "400"
select select "px"
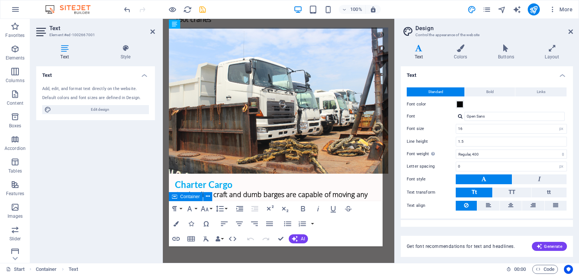
scroll to position [3143, 0]
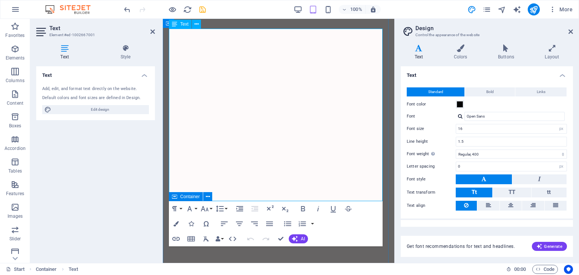
click at [462, 105] on span at bounding box center [460, 104] width 6 height 6
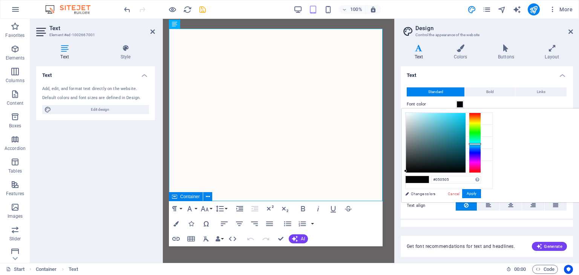
click at [481, 144] on div at bounding box center [475, 143] width 12 height 60
click at [481, 141] on div at bounding box center [475, 143] width 12 height 60
click at [481, 194] on button "Apply" at bounding box center [471, 193] width 19 height 9
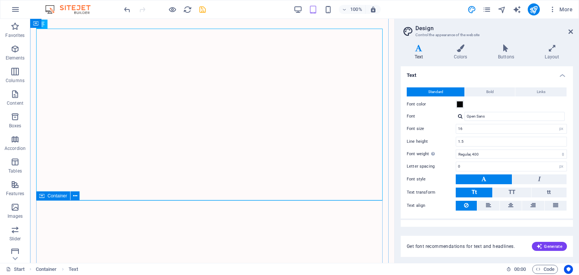
scroll to position [2621, 0]
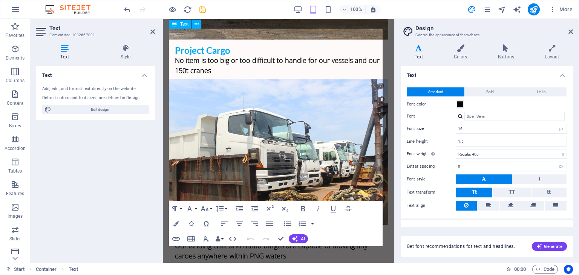
scroll to position [3143, 0]
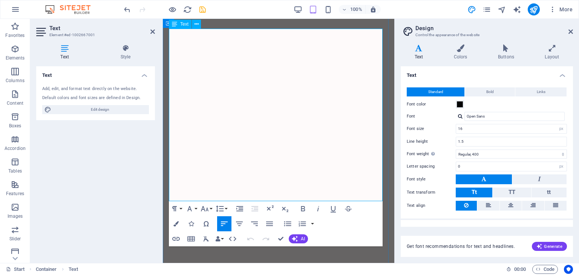
drag, startPoint x: 233, startPoint y: 46, endPoint x: 316, endPoint y: 79, distance: 88.4
click at [459, 103] on span at bounding box center [460, 104] width 6 height 6
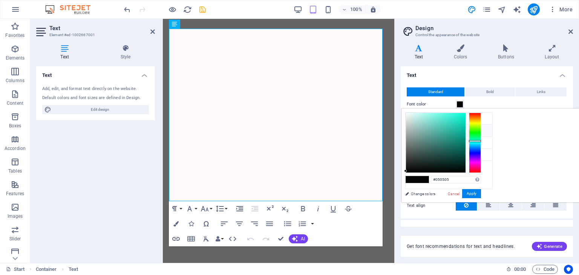
click at [410, 133] on li "Primary color #00abef" at bounding box center [449, 131] width 87 height 12
type input "#00abef"
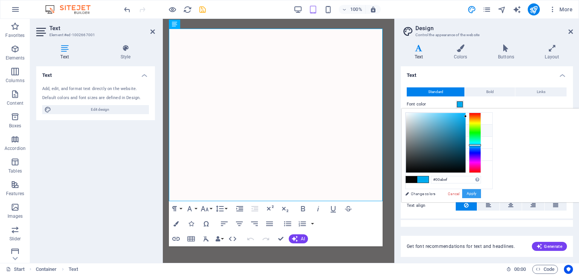
click at [481, 193] on button "Apply" at bounding box center [471, 193] width 19 height 9
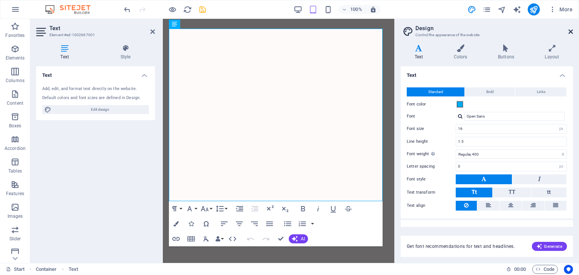
click at [572, 32] on icon at bounding box center [571, 32] width 5 height 6
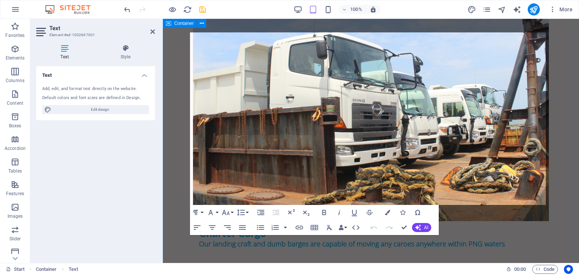
scroll to position [2728, 0]
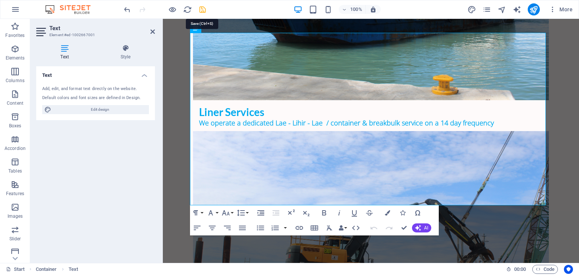
click at [201, 9] on icon "save" at bounding box center [202, 9] width 9 height 9
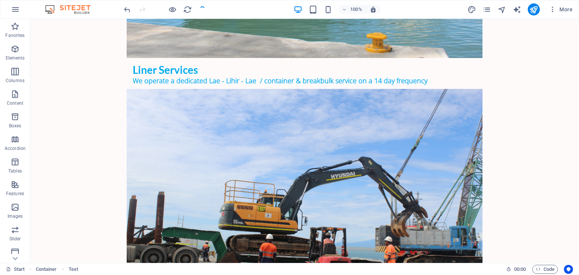
scroll to position [2598, 0]
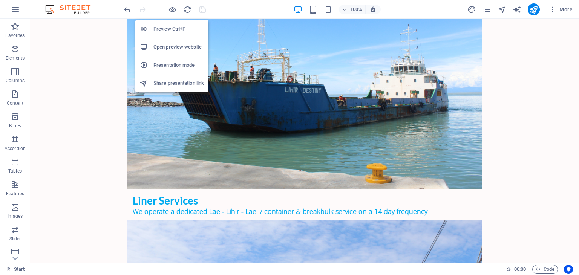
click at [171, 51] on h6 "Open preview website" at bounding box center [178, 47] width 51 height 9
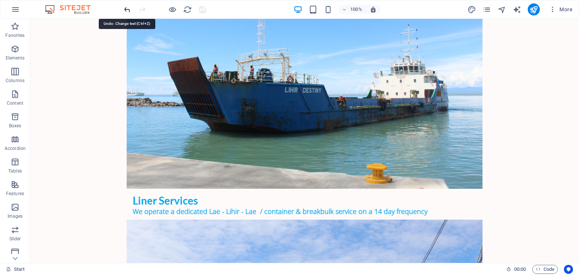
click at [126, 8] on icon "undo" at bounding box center [127, 9] width 9 height 9
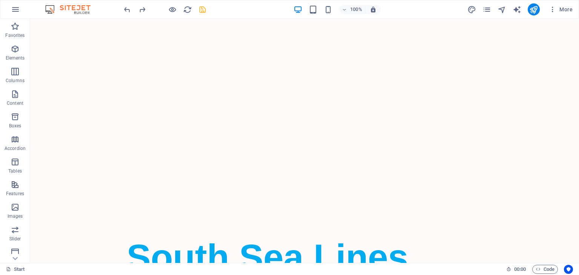
scroll to position [0, 0]
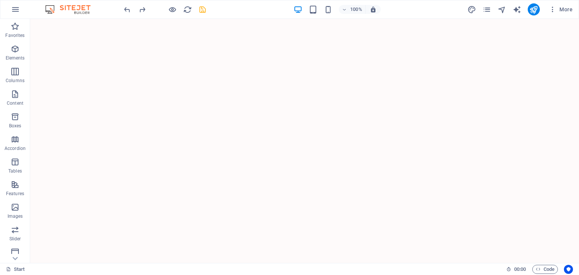
click at [199, 11] on icon "save" at bounding box center [202, 9] width 9 height 9
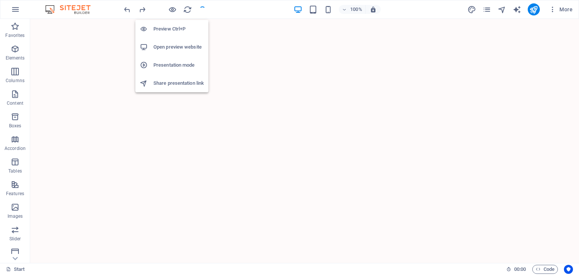
click at [169, 46] on h6 "Open preview website" at bounding box center [178, 47] width 51 height 9
click at [172, 11] on icon "button" at bounding box center [172, 9] width 9 height 9
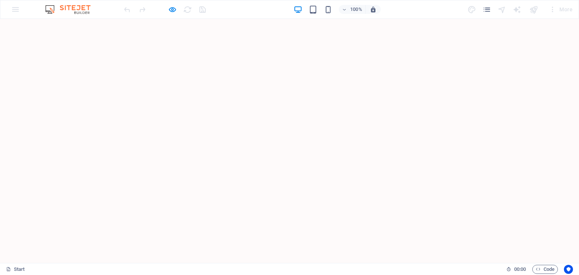
click at [166, 6] on div at bounding box center [165, 9] width 84 height 12
click at [170, 11] on icon "button" at bounding box center [172, 9] width 9 height 9
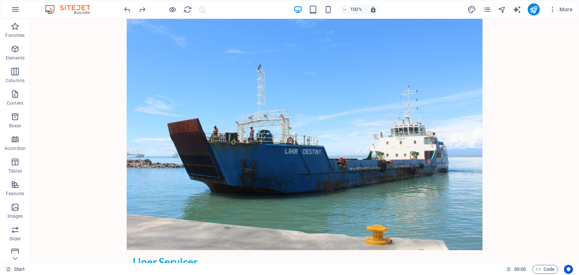
scroll to position [2471, 0]
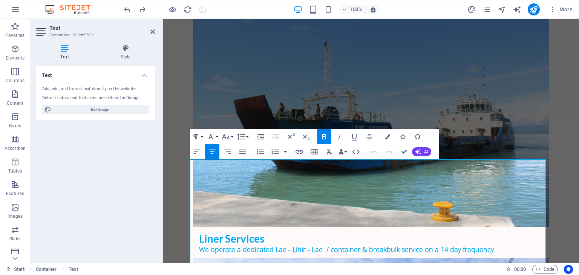
click at [64, 49] on icon at bounding box center [64, 48] width 57 height 8
click at [128, 50] on icon at bounding box center [125, 48] width 59 height 8
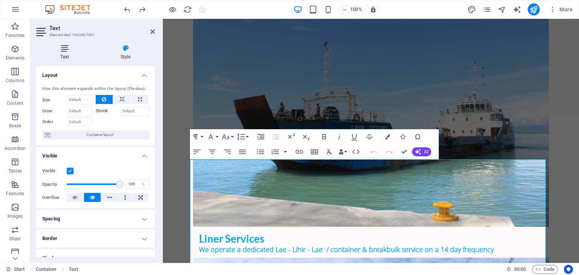
click at [60, 51] on icon at bounding box center [64, 48] width 57 height 8
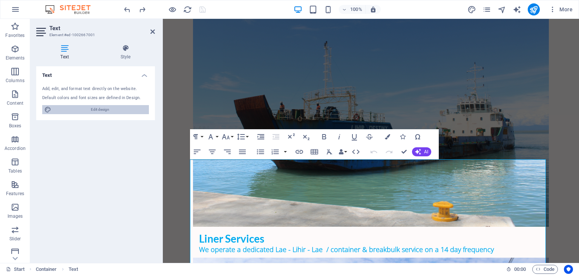
click at [52, 109] on button "Edit design" at bounding box center [95, 109] width 107 height 9
select select "px"
select select "400"
select select "px"
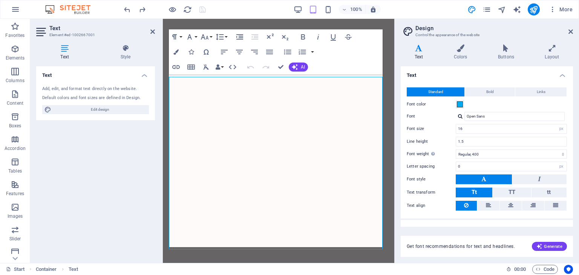
scroll to position [3098, 0]
click at [458, 102] on span at bounding box center [460, 104] width 6 height 6
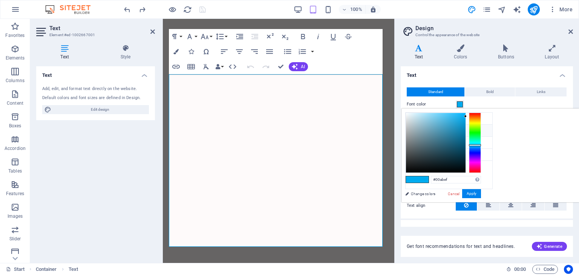
type input "#030303"
click at [407, 172] on div at bounding box center [436, 143] width 60 height 60
click at [419, 177] on span at bounding box center [422, 179] width 11 height 6
click at [475, 193] on button "Apply" at bounding box center [471, 193] width 19 height 9
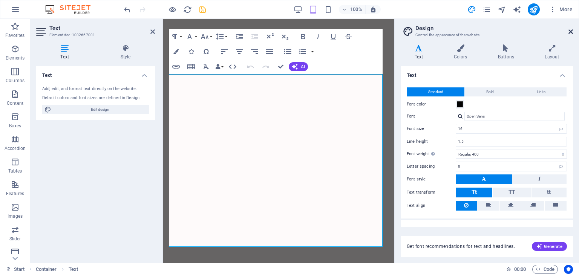
drag, startPoint x: 572, startPoint y: 31, endPoint x: 273, endPoint y: 16, distance: 299.7
click at [572, 31] on icon at bounding box center [571, 32] width 5 height 6
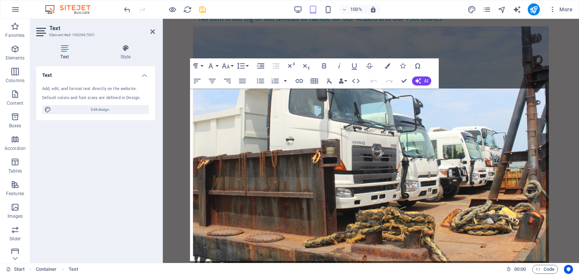
scroll to position [2602, 0]
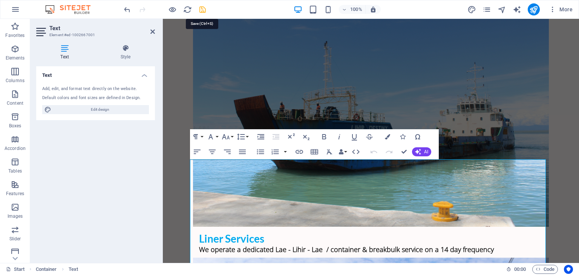
click at [200, 10] on icon "save" at bounding box center [202, 9] width 9 height 9
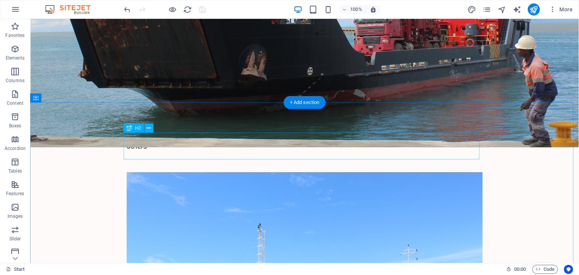
scroll to position [2471, 0]
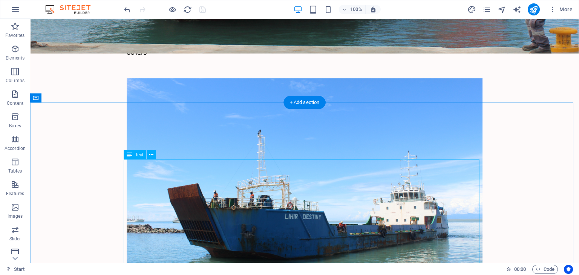
click at [152, 154] on icon at bounding box center [151, 155] width 4 height 8
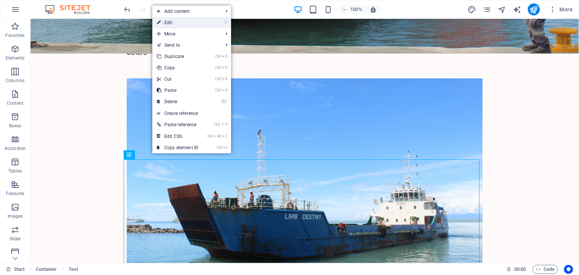
click at [172, 22] on link "⏎ Edit" at bounding box center [177, 22] width 51 height 11
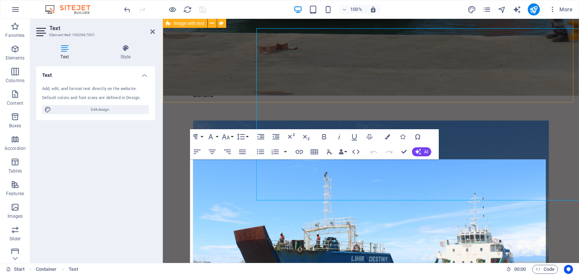
scroll to position [2602, 0]
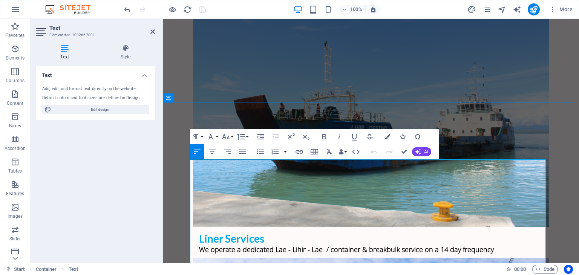
click at [416, 138] on icon "button" at bounding box center [417, 136] width 9 height 9
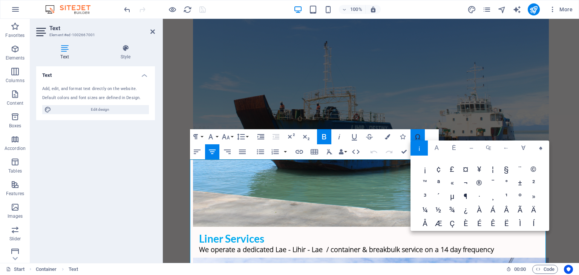
click at [416, 138] on icon "button" at bounding box center [417, 136] width 9 height 9
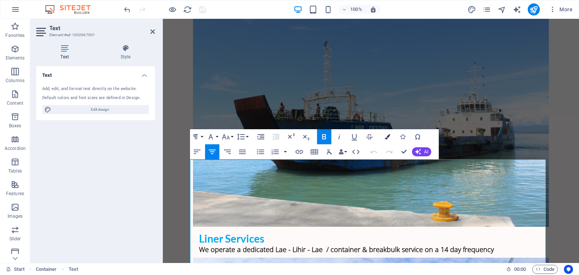
click at [383, 138] on button "Colors" at bounding box center [387, 136] width 14 height 15
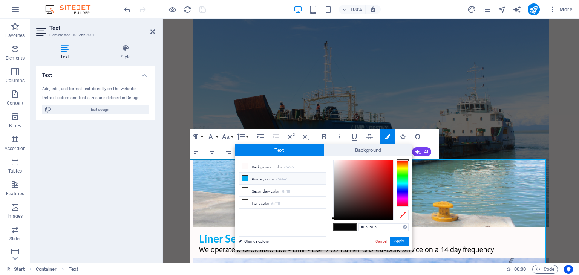
click at [245, 178] on icon at bounding box center [244, 178] width 5 height 5
type input "#00abef"
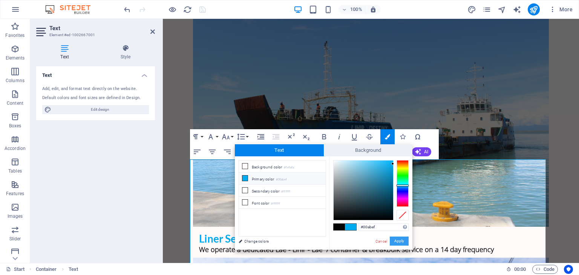
click at [403, 239] on button "Apply" at bounding box center [399, 241] width 19 height 9
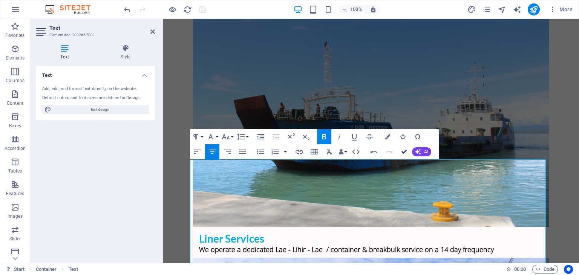
drag, startPoint x: 405, startPoint y: 151, endPoint x: 372, endPoint y: 134, distance: 37.4
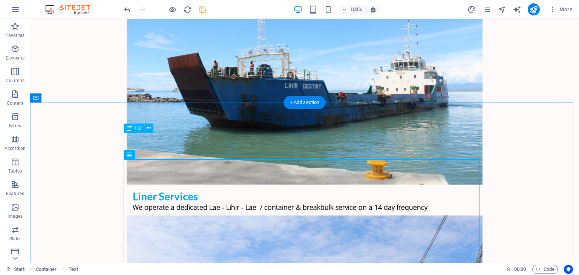
scroll to position [2471, 0]
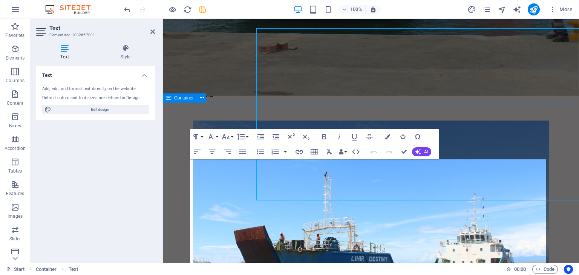
scroll to position [2602, 0]
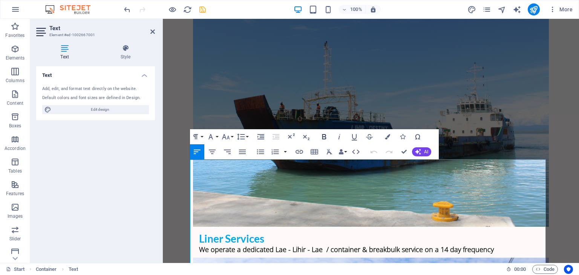
click at [325, 135] on icon "button" at bounding box center [324, 136] width 9 height 9
click at [228, 139] on icon "button" at bounding box center [225, 136] width 9 height 9
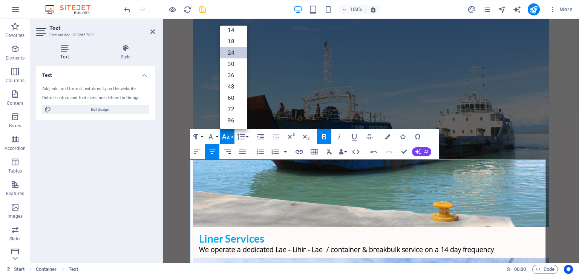
scroll to position [60, 0]
click at [231, 52] on link "24" at bounding box center [233, 53] width 27 height 11
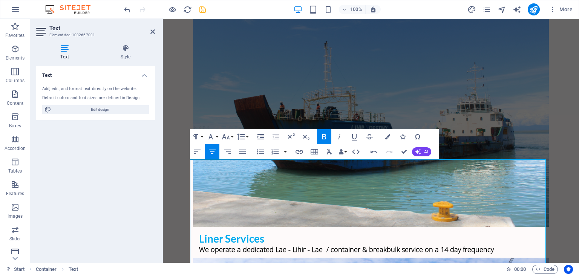
click at [324, 139] on icon "button" at bounding box center [324, 136] width 4 height 5
click at [324, 138] on icon "button" at bounding box center [324, 136] width 9 height 9
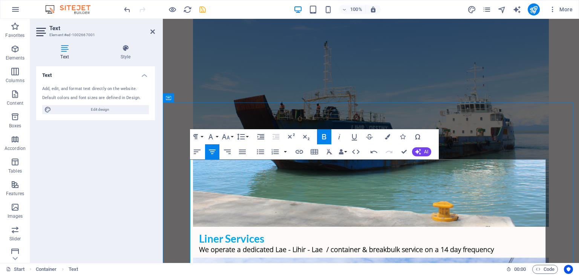
click at [386, 135] on icon "button" at bounding box center [387, 136] width 5 height 5
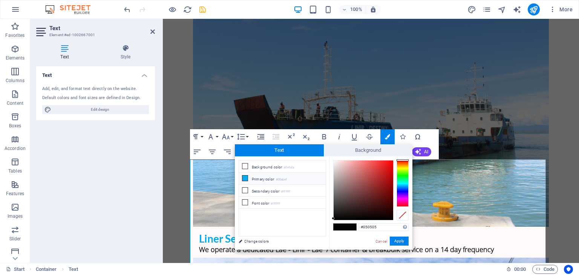
click at [246, 178] on icon at bounding box center [244, 178] width 5 height 5
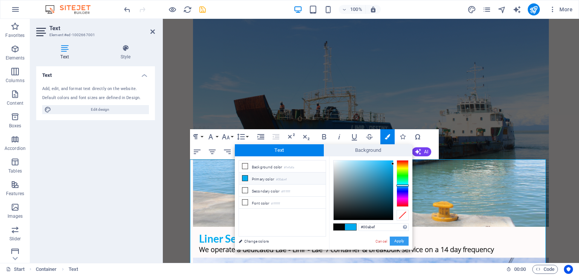
drag, startPoint x: 398, startPoint y: 241, endPoint x: 234, endPoint y: 219, distance: 165.0
click at [398, 241] on button "Apply" at bounding box center [399, 241] width 19 height 9
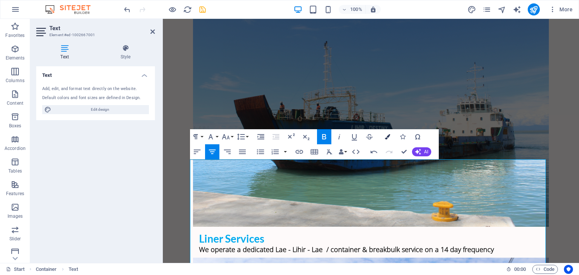
click at [388, 135] on icon "button" at bounding box center [387, 136] width 5 height 5
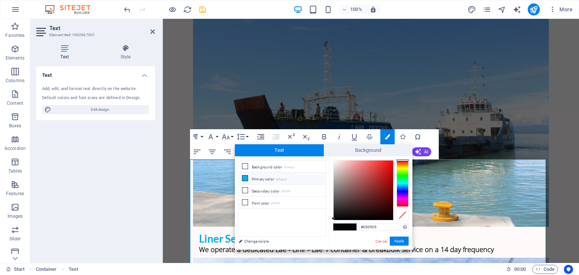
click at [242, 177] on icon at bounding box center [244, 178] width 5 height 5
type input "#00abef"
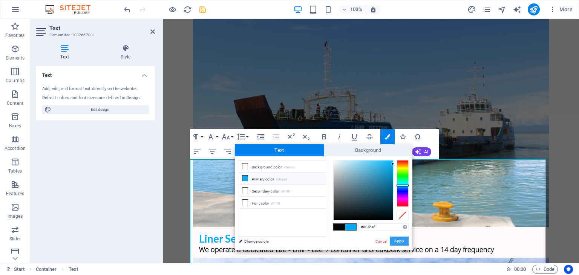
click at [394, 242] on button "Apply" at bounding box center [399, 241] width 19 height 9
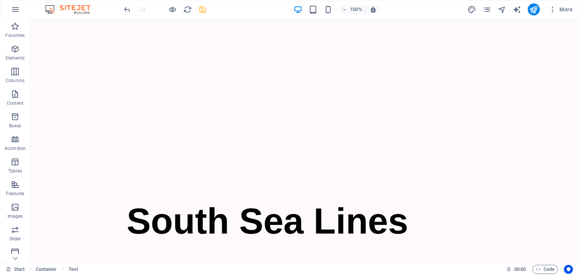
scroll to position [0, 0]
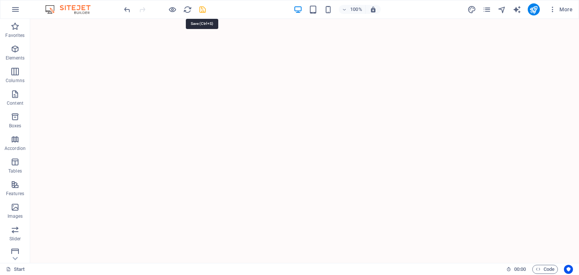
click at [204, 9] on icon "save" at bounding box center [202, 9] width 9 height 9
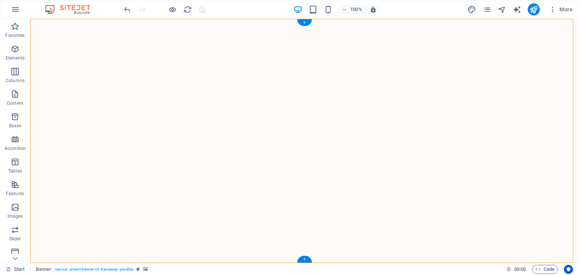
select select "vh"
select select "header"
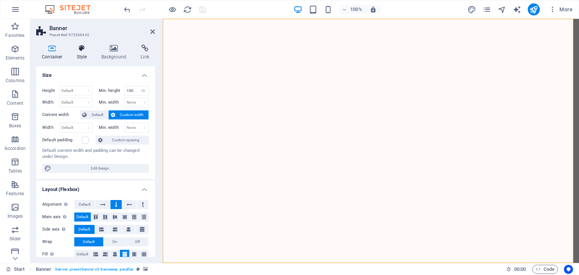
click at [80, 50] on icon at bounding box center [81, 48] width 21 height 8
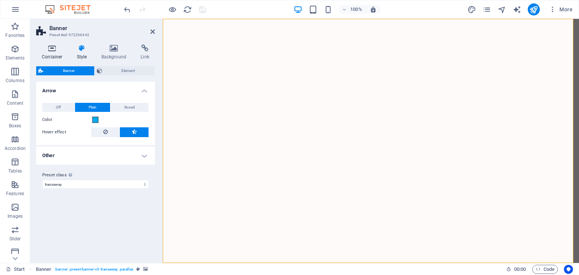
click at [60, 50] on icon at bounding box center [52, 48] width 32 height 8
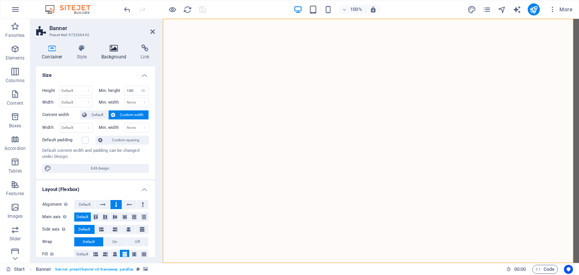
click at [110, 51] on icon at bounding box center [114, 48] width 37 height 8
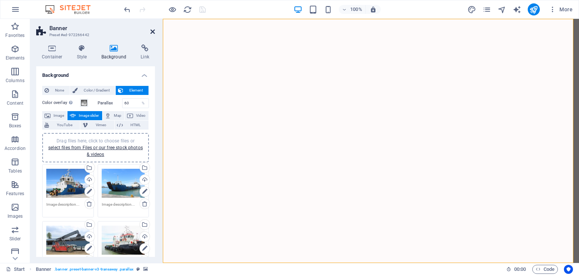
click at [154, 30] on icon at bounding box center [152, 32] width 5 height 6
